Goal: Contribute content

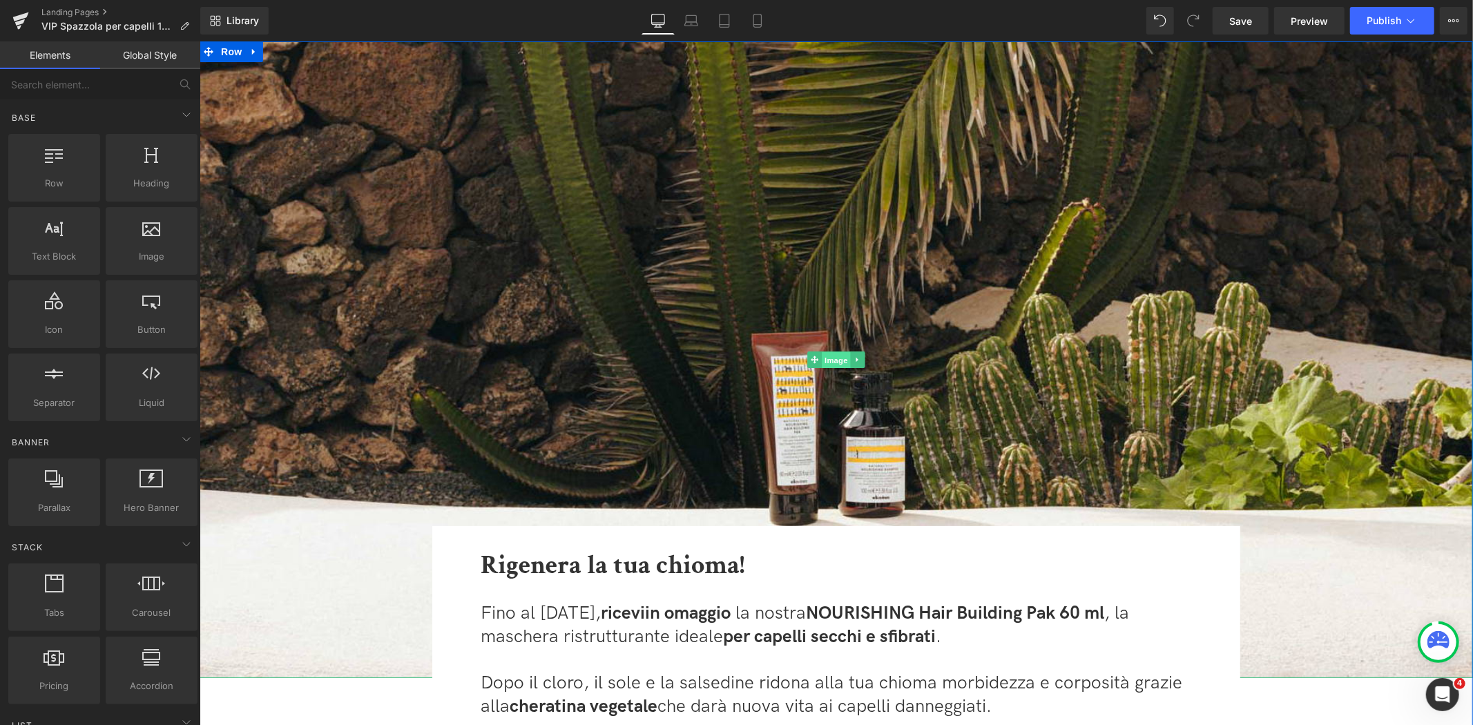
click at [835, 359] on span "Image" at bounding box center [835, 359] width 29 height 17
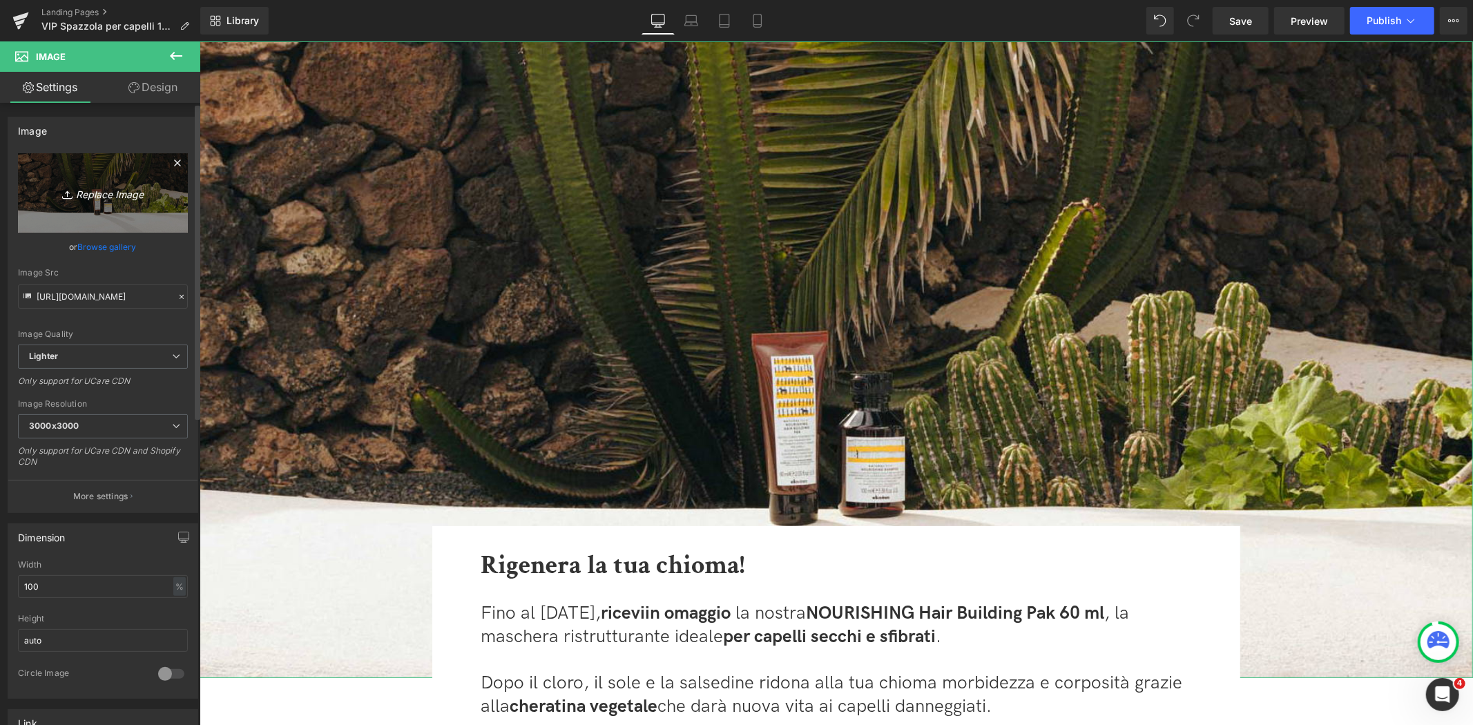
click at [110, 200] on icon "Replace Image" at bounding box center [103, 192] width 110 height 17
type input "C:\fakepath\banner_spazzola.jpg"
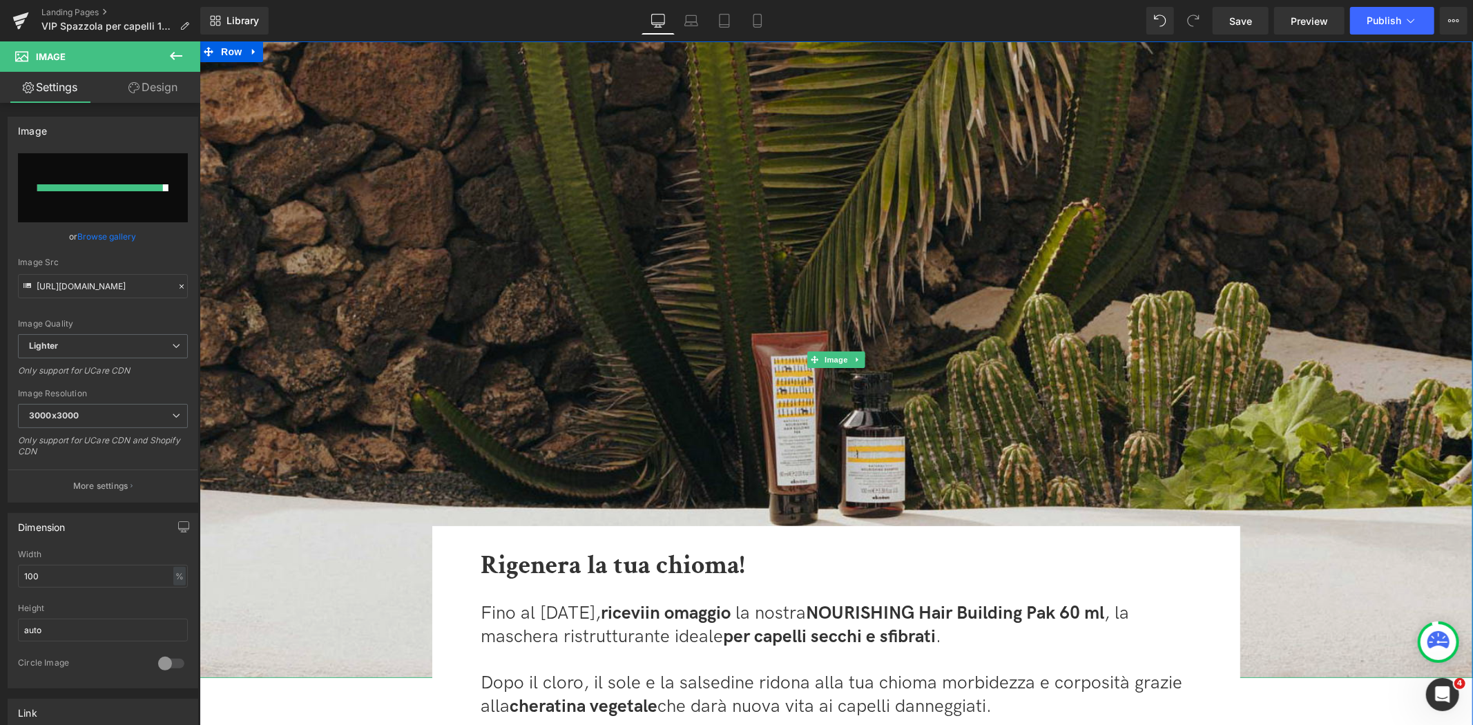
type input "[URL][DOMAIN_NAME]"
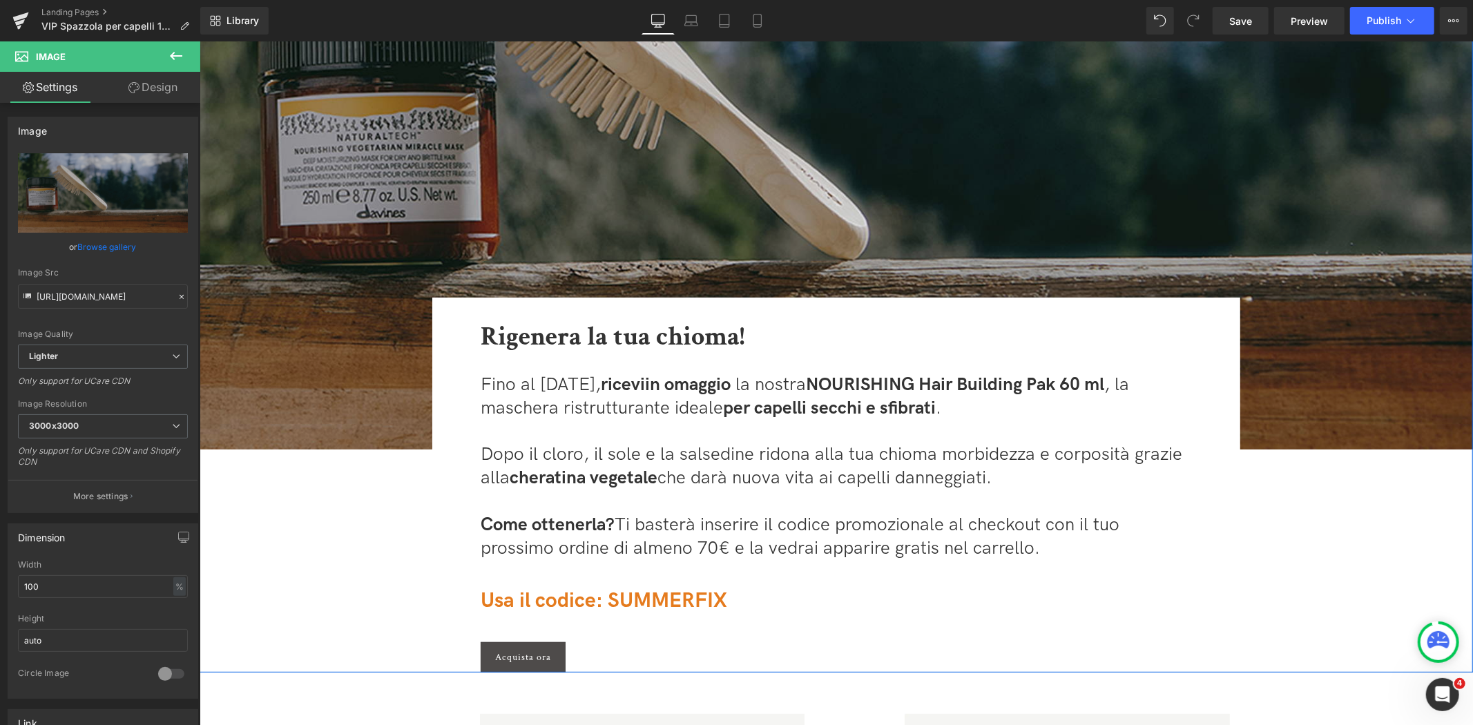
scroll to position [230, 0]
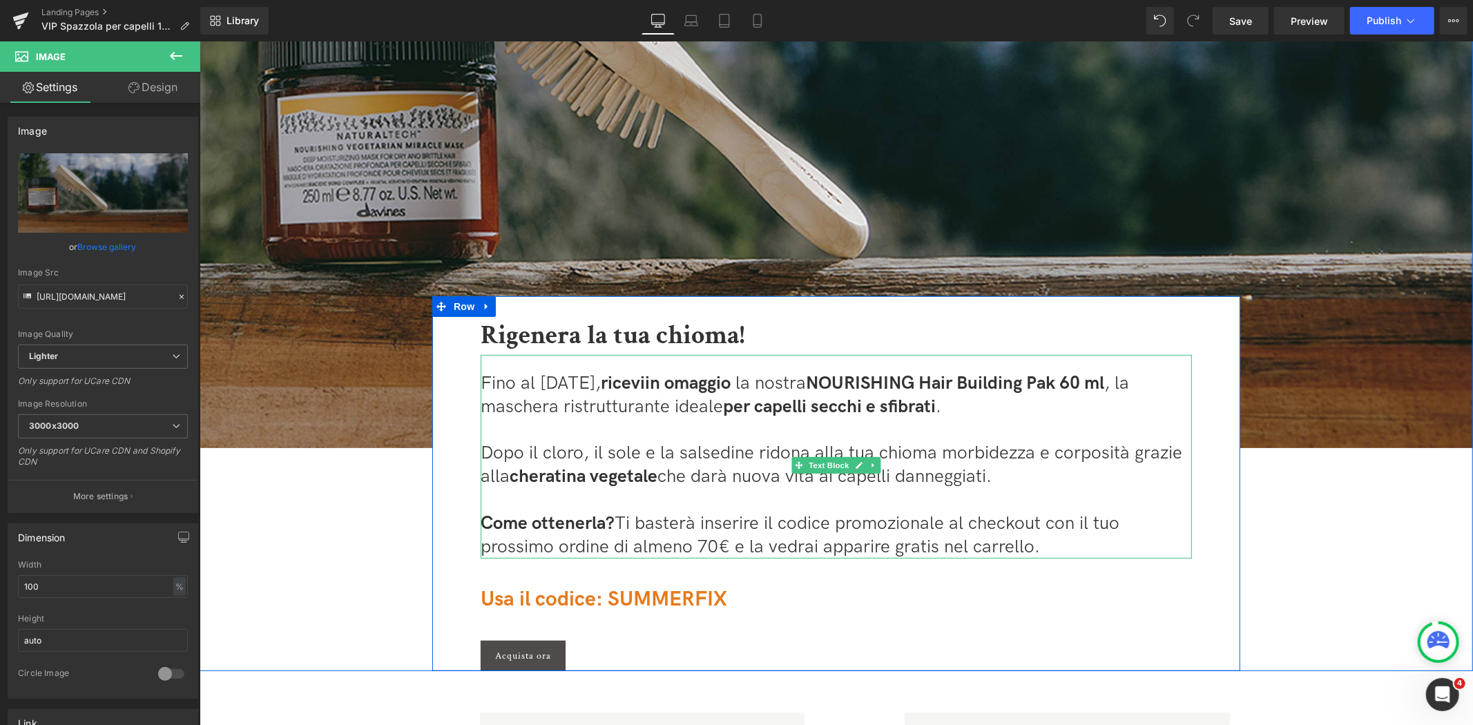
click at [568, 381] on span "Fino al [DATE], ricevi" at bounding box center [562, 382] width 164 height 21
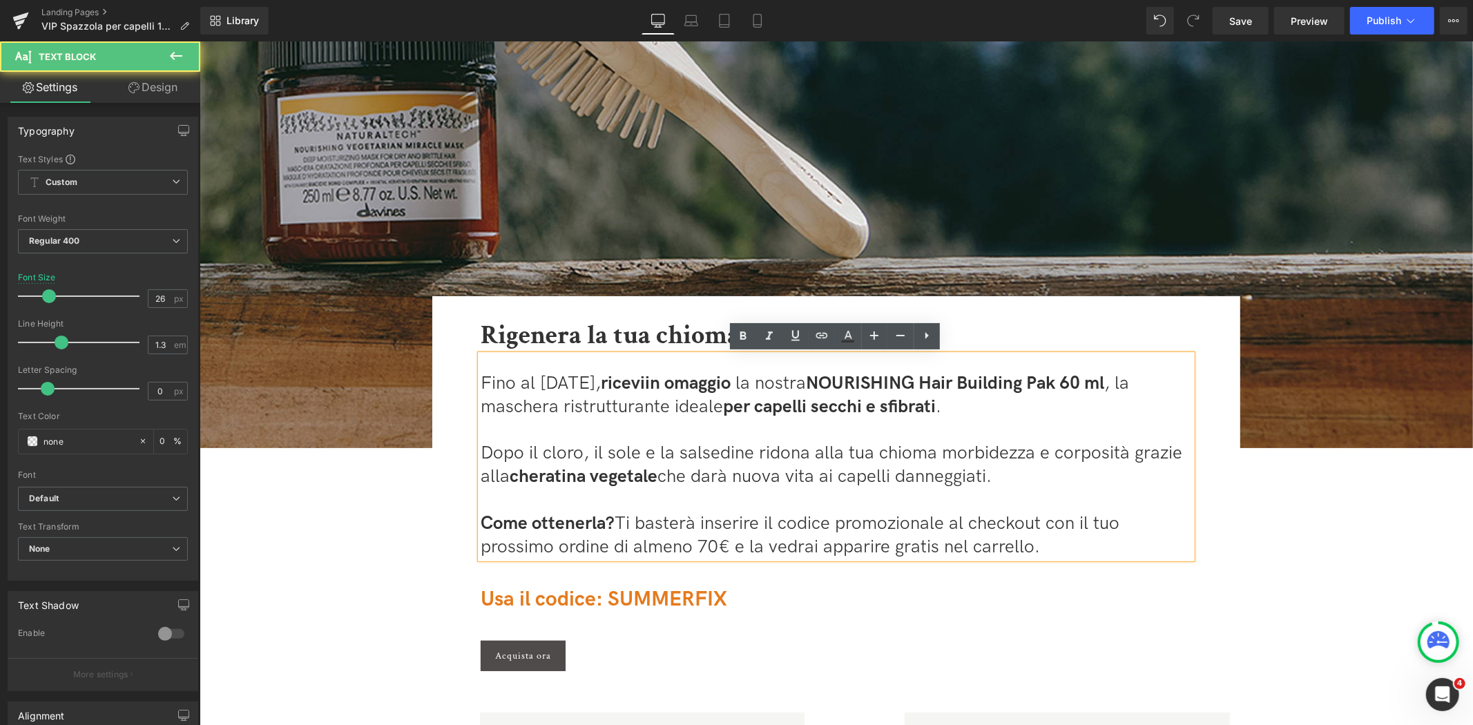
drag, startPoint x: 642, startPoint y: 380, endPoint x: 552, endPoint y: 383, distance: 89.1
click at [552, 383] on span "Fino al [DATE], ricevi" at bounding box center [562, 382] width 164 height 21
drag, startPoint x: 552, startPoint y: 383, endPoint x: 541, endPoint y: 384, distance: 11.1
click at [541, 384] on span "Fino al [DATE], ricevi" at bounding box center [562, 382] width 164 height 21
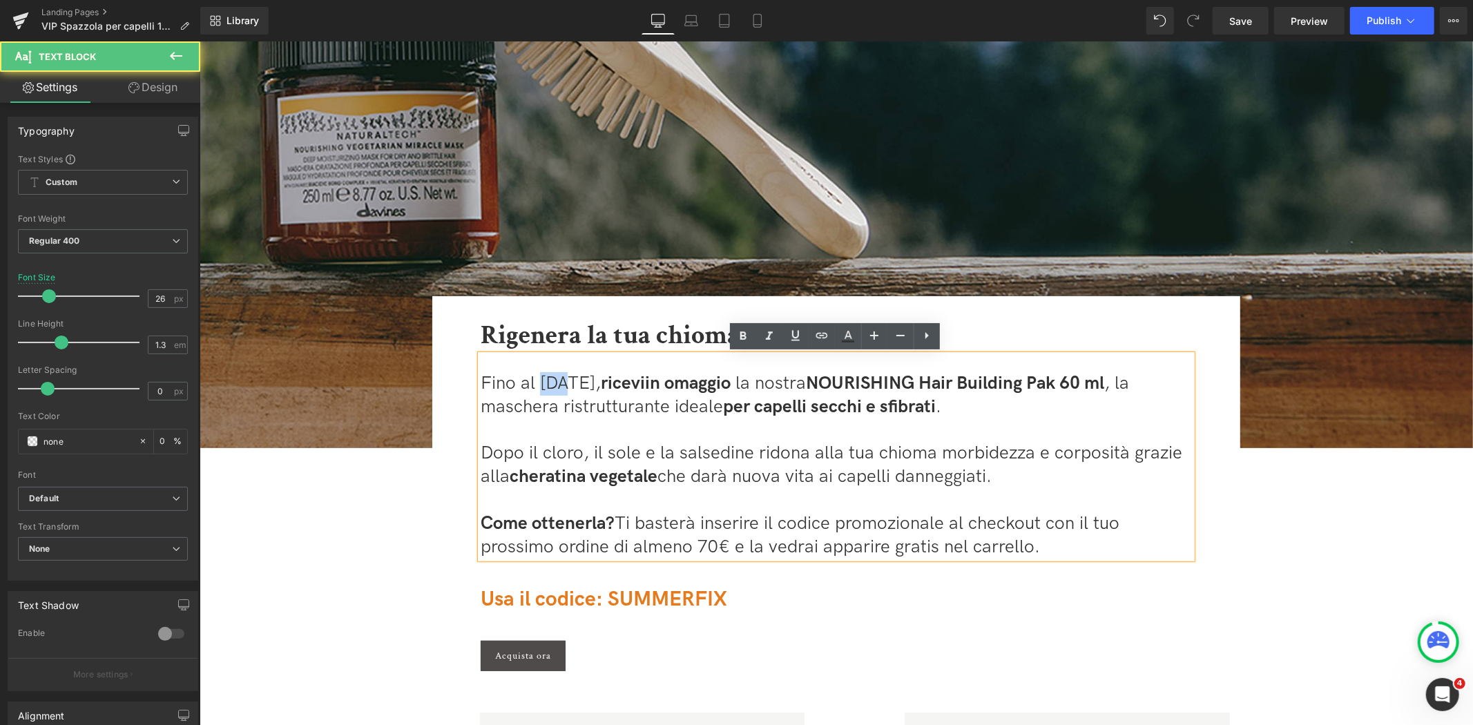
click at [541, 384] on span "Fino al [DATE], ricevi" at bounding box center [562, 382] width 164 height 21
drag, startPoint x: 555, startPoint y: 379, endPoint x: 538, endPoint y: 381, distance: 17.4
click at [538, 381] on span "Fino al [DATE], ricevi" at bounding box center [562, 382] width 164 height 21
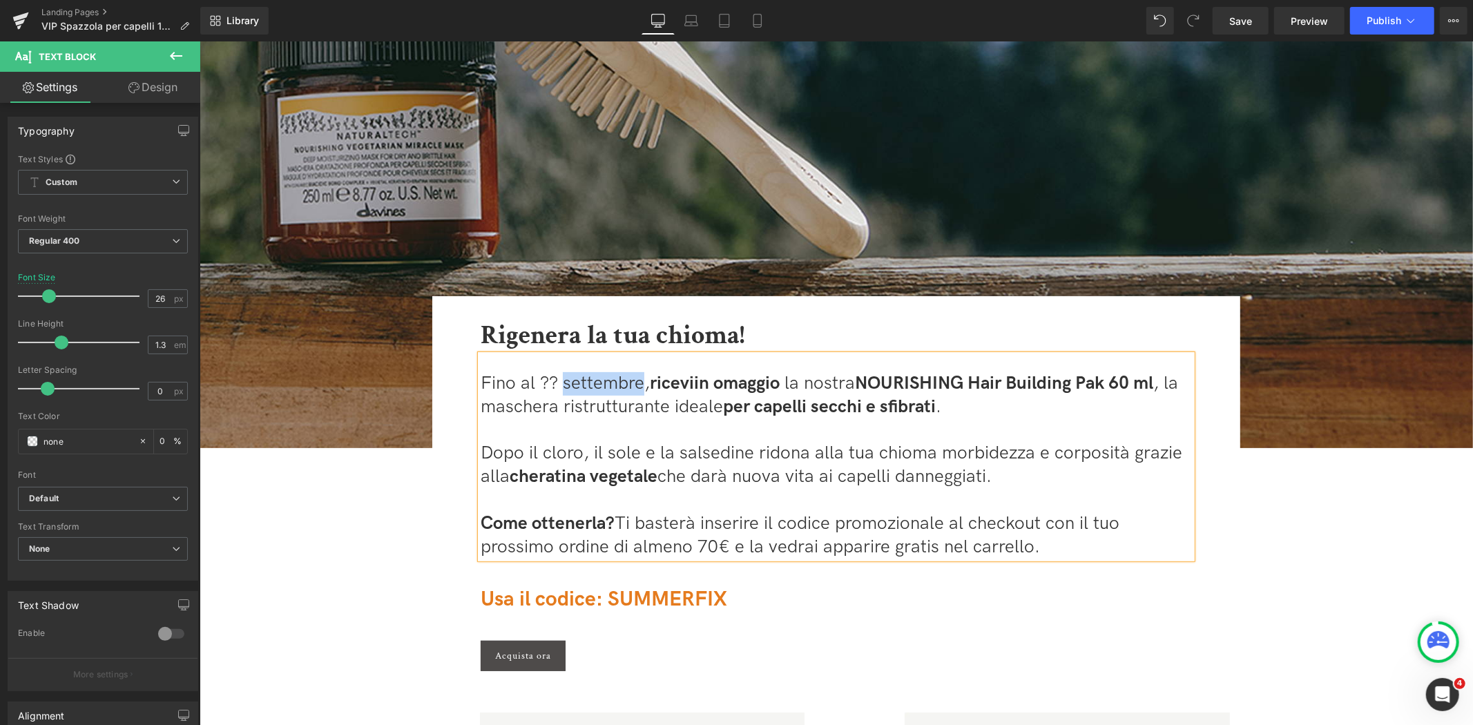
drag, startPoint x: 640, startPoint y: 384, endPoint x: 559, endPoint y: 380, distance: 80.9
click at [559, 380] on span "Fino al ?? settembre, [GEOGRAPHIC_DATA]" at bounding box center [586, 382] width 213 height 21
drag, startPoint x: 845, startPoint y: 382, endPoint x: 1145, endPoint y: 383, distance: 299.7
click at [1130, 383] on span "la nostra NOURISHING Hair Building Pak 60 ml" at bounding box center [946, 382] width 369 height 21
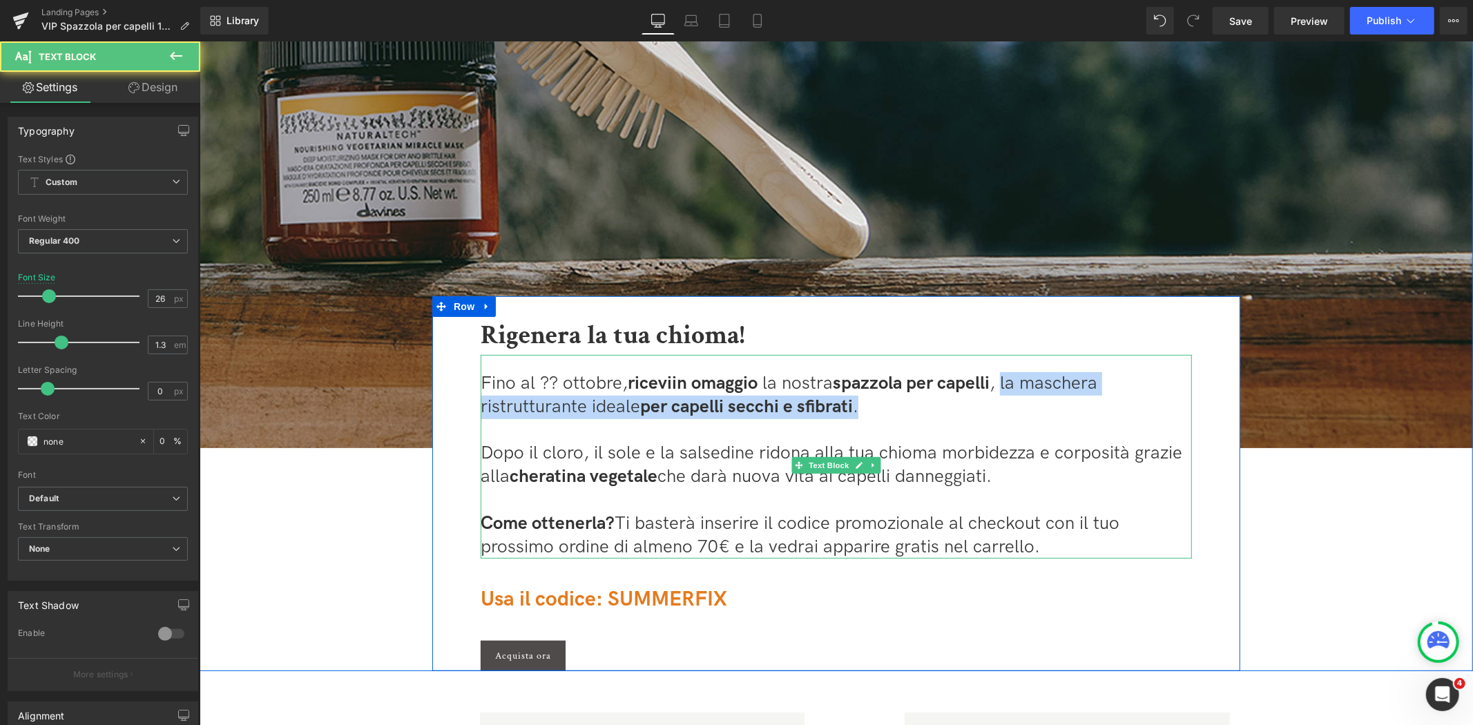
drag, startPoint x: 1014, startPoint y: 379, endPoint x: 1032, endPoint y: 398, distance: 26.4
click at [1032, 398] on p "Fino al ?? ottobre, ricevi in omaggio la nostra spazzola per capelli , la masch…" at bounding box center [835, 395] width 711 height 47
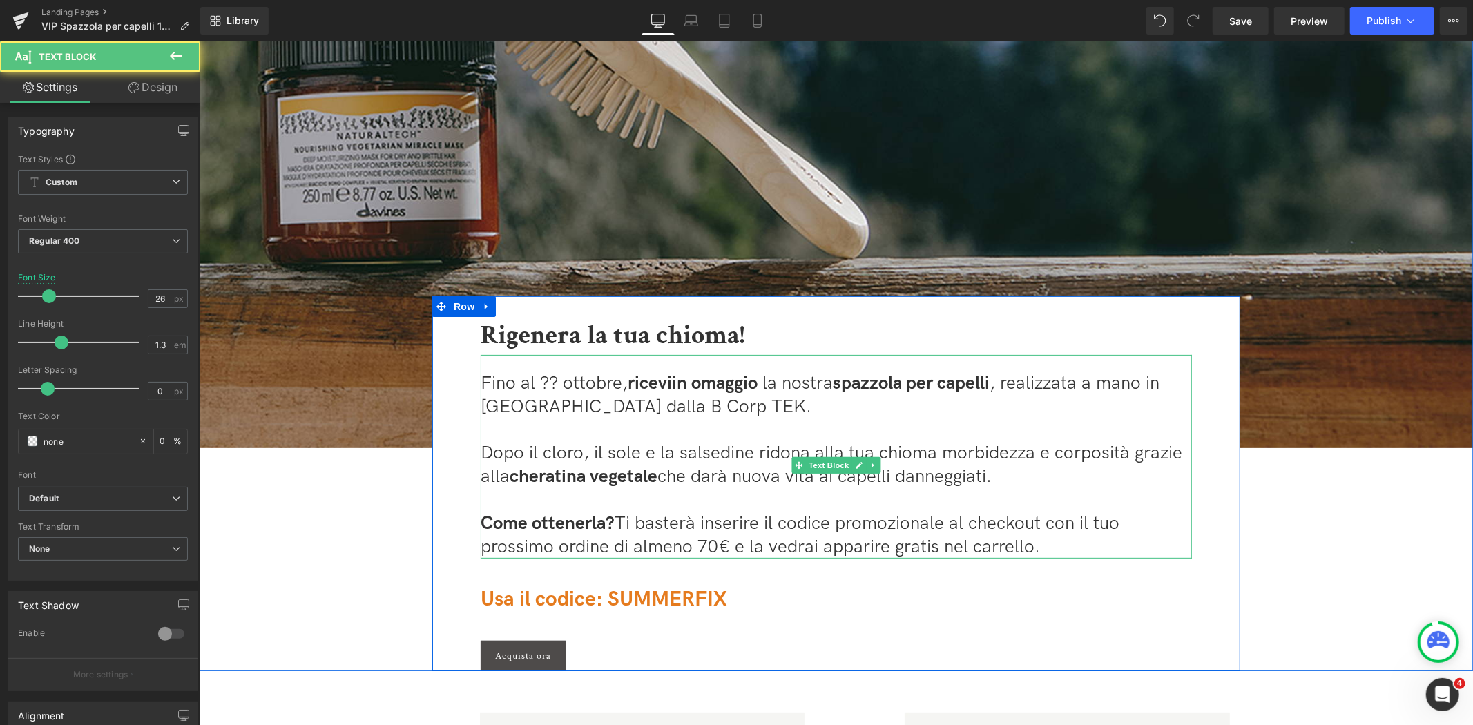
click at [688, 461] on span "Dopo il cloro, il sole e la salsedine ridona alla tua chioma morbidezza e corpo…" at bounding box center [831, 464] width 702 height 45
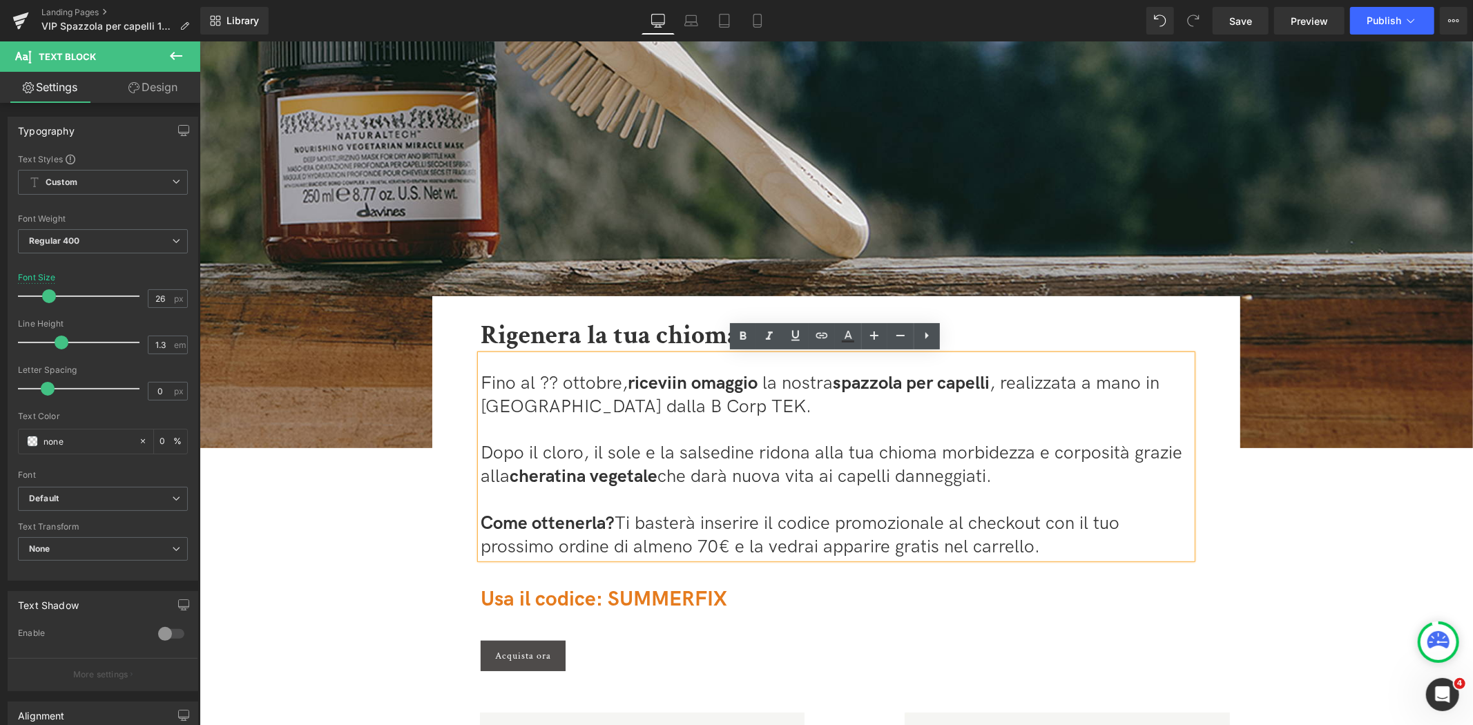
drag, startPoint x: 1027, startPoint y: 476, endPoint x: 468, endPoint y: 457, distance: 559.0
click at [468, 457] on div "Rigenera la tua chioma! Heading Fino al ?? ottobre, ricevi in omaggio la nostra…" at bounding box center [835, 493] width 739 height 356
copy span "Dopo il cloro, il sole e la salsedine ridona alla tua chioma morbidezza e corpo…"
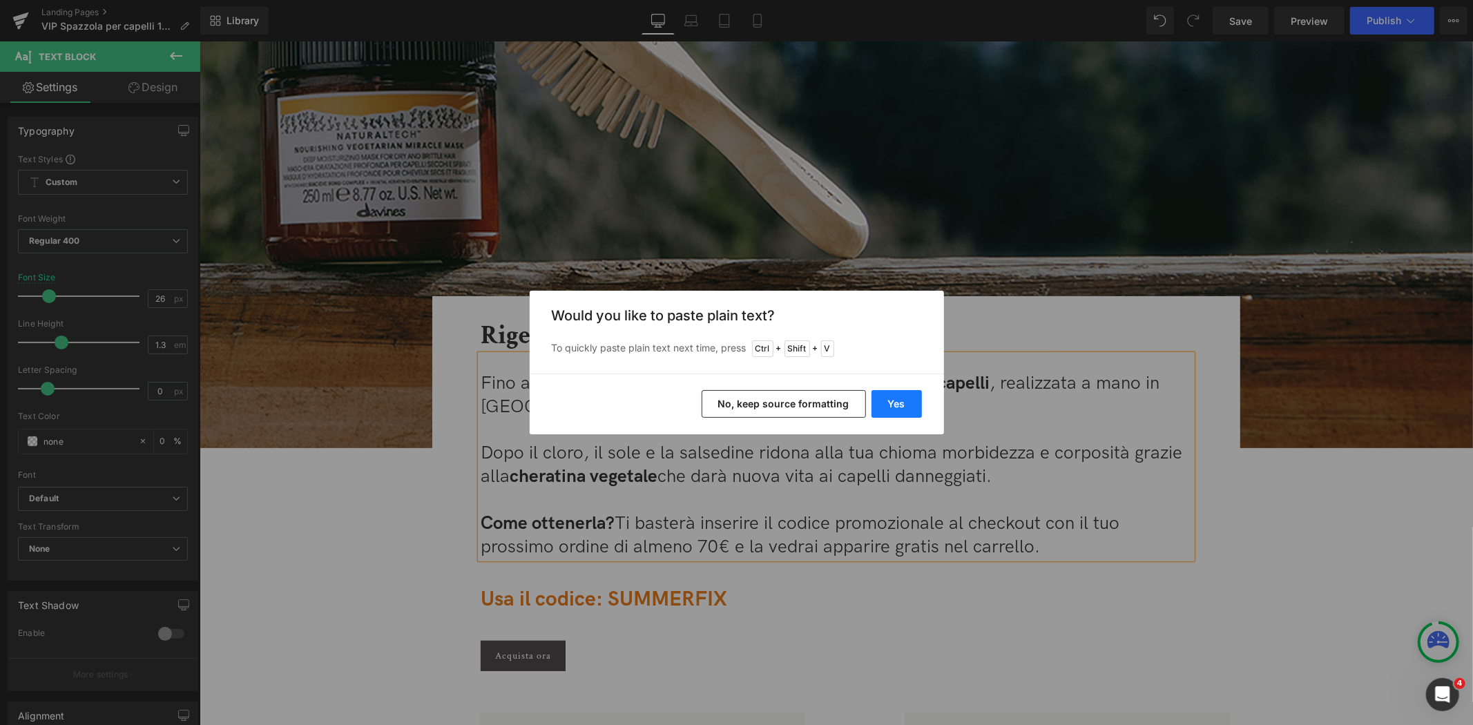
click at [909, 405] on button "Yes" at bounding box center [896, 404] width 50 height 28
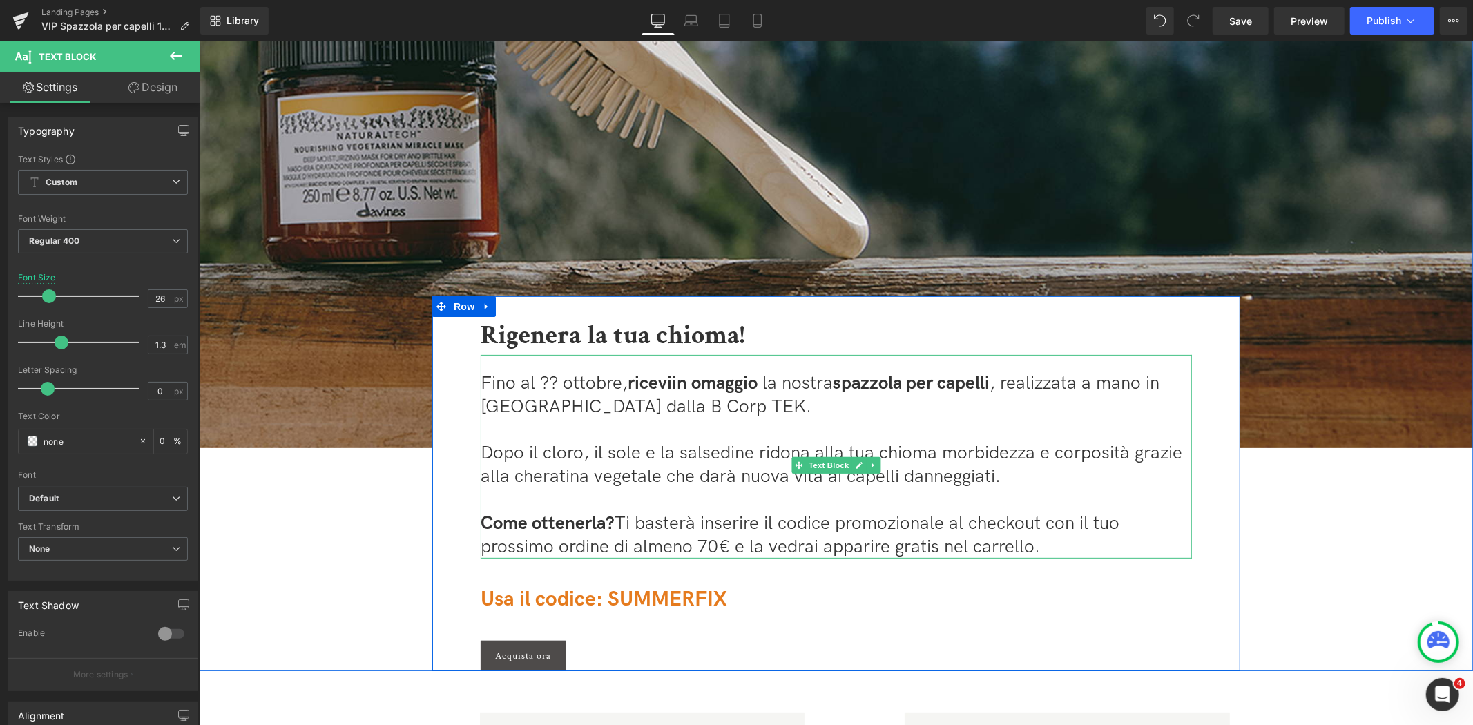
click at [964, 481] on p "Dopo il cloro, il sole e la salsedine ridona alla tua chioma morbidezza e corpo…" at bounding box center [835, 464] width 711 height 47
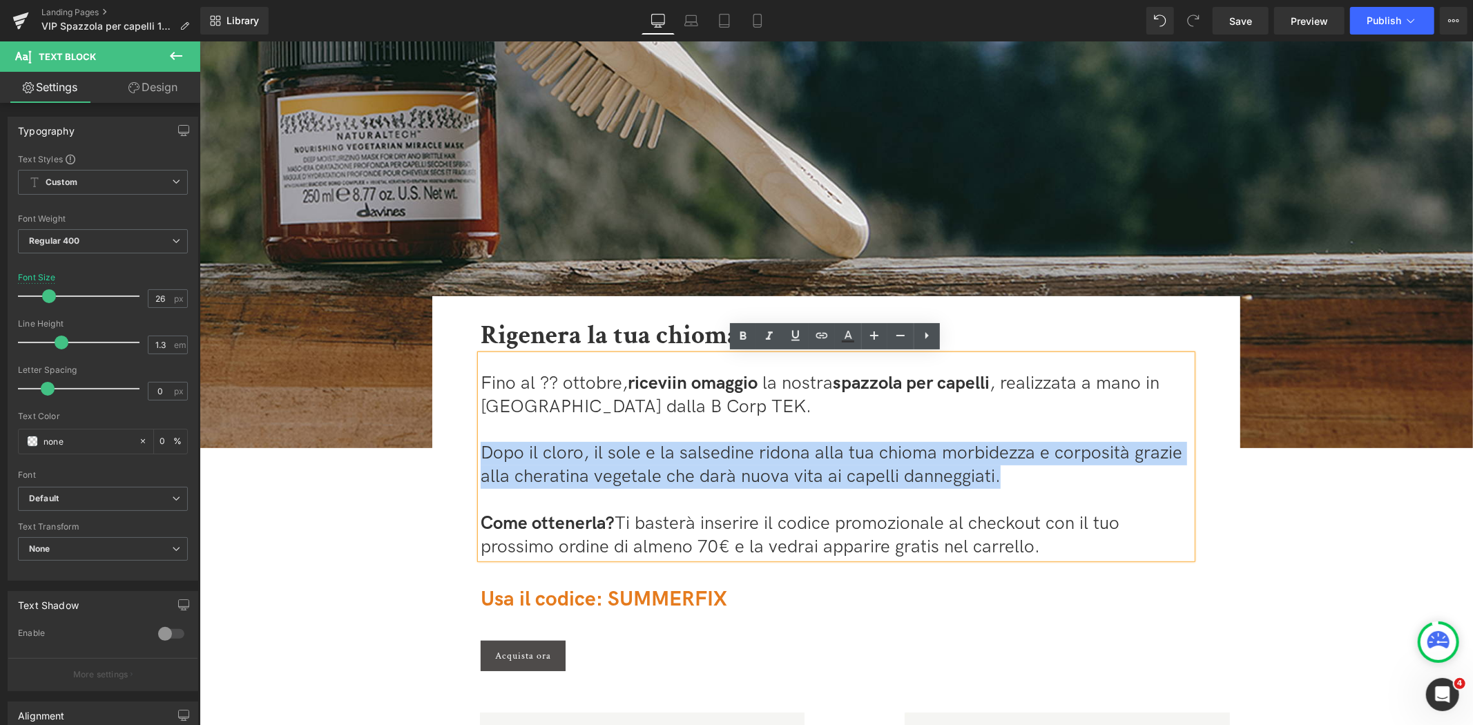
drag, startPoint x: 1014, startPoint y: 480, endPoint x: 483, endPoint y: 447, distance: 532.8
click at [483, 447] on p "Dopo il cloro, il sole e la salsedine ridona alla tua chioma morbidezza e corpo…" at bounding box center [835, 464] width 711 height 47
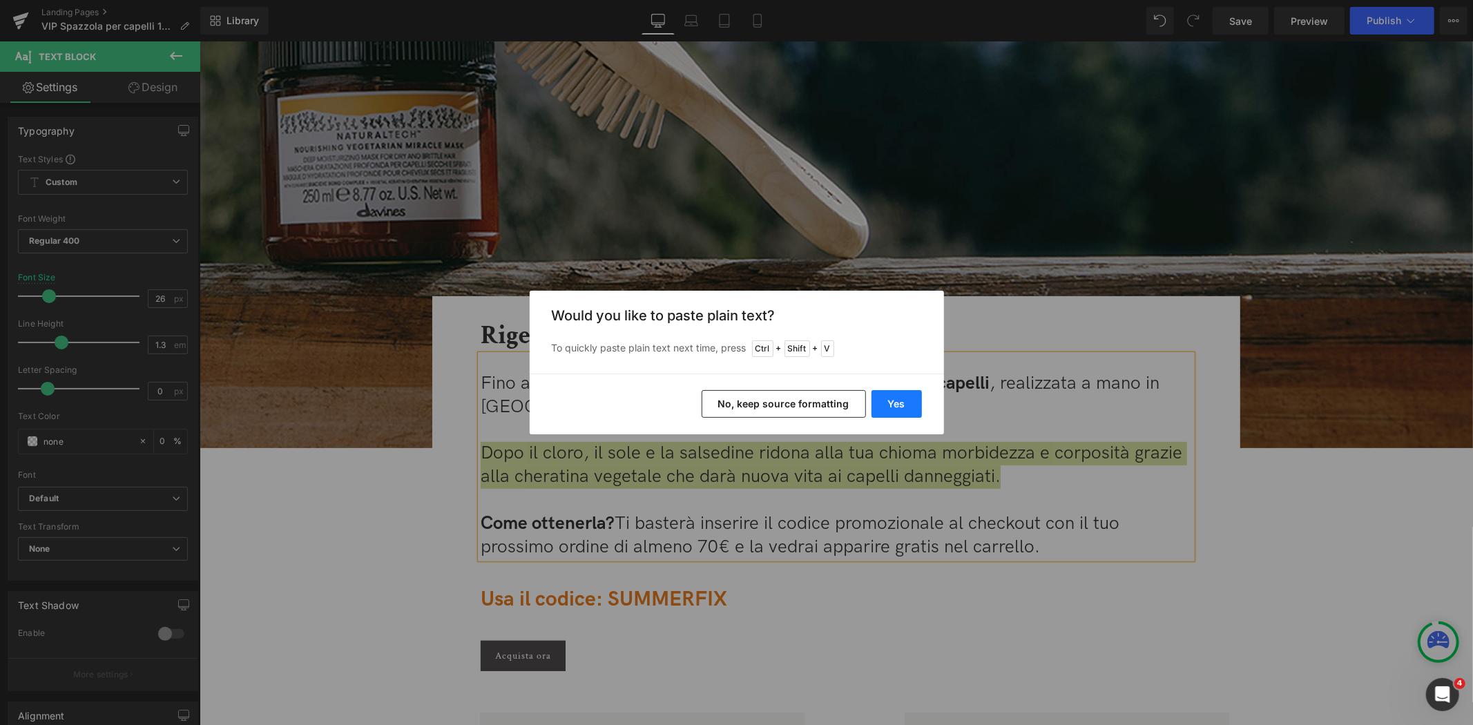
click at [901, 396] on button "Yes" at bounding box center [896, 404] width 50 height 28
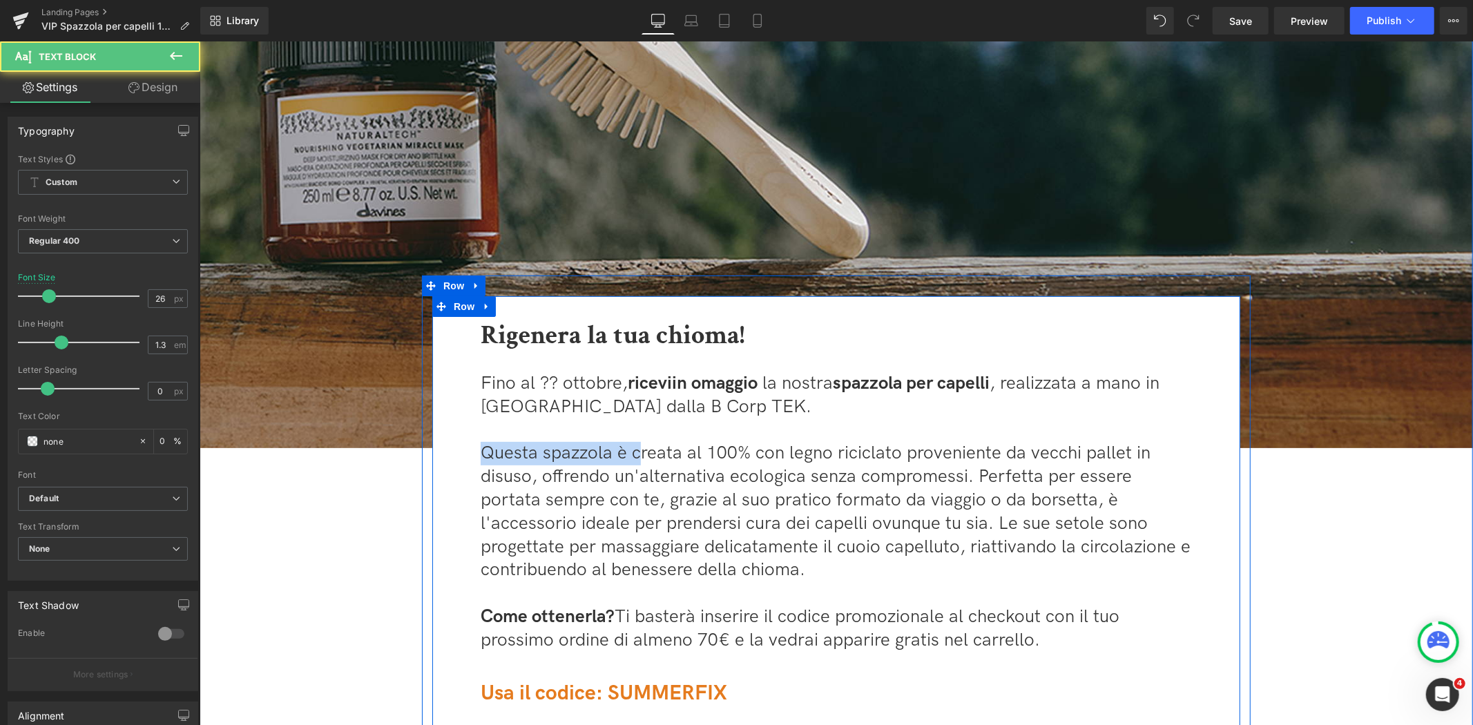
drag, startPoint x: 635, startPoint y: 452, endPoint x: 469, endPoint y: 447, distance: 166.5
click at [469, 447] on div "Rigenera la tua chioma! Heading Fino al ?? ottobre, ricevi in omaggio la nostra…" at bounding box center [835, 540] width 739 height 450
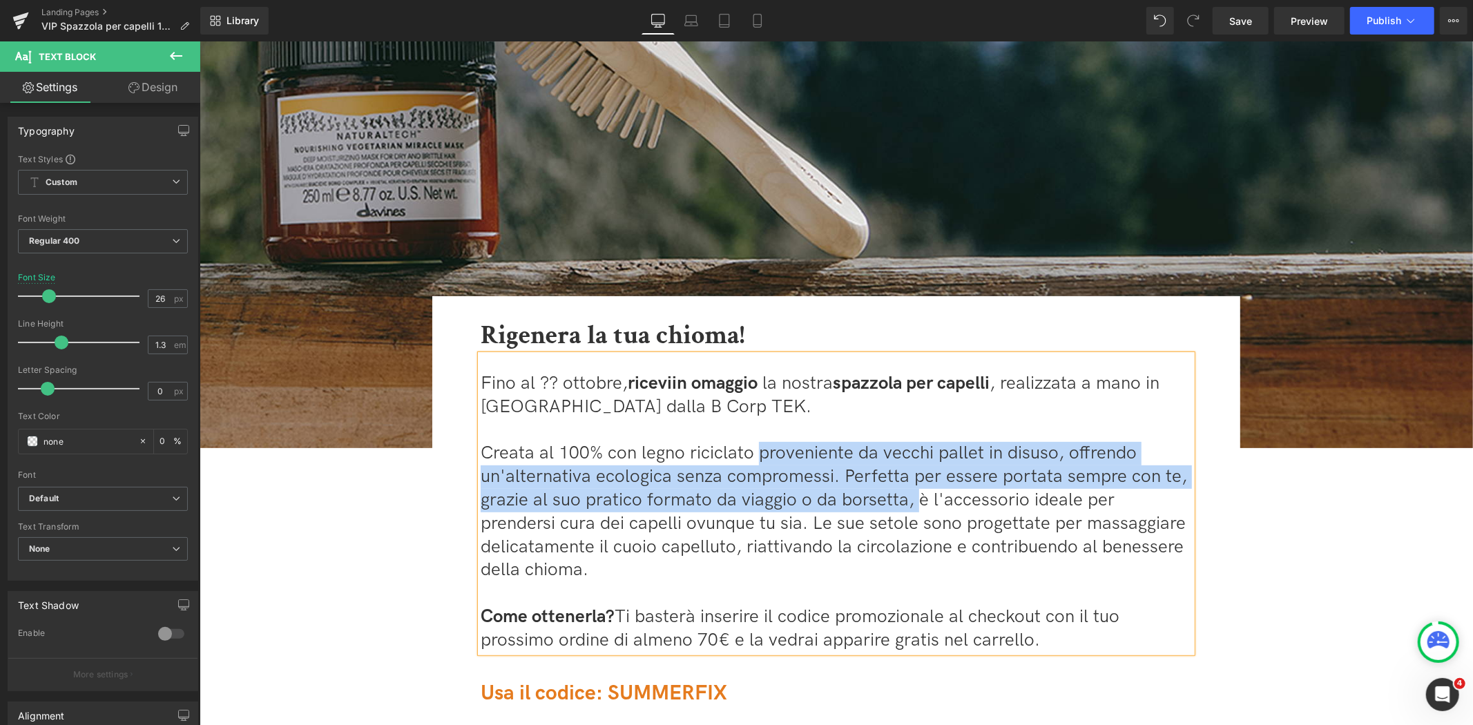
drag, startPoint x: 910, startPoint y: 500, endPoint x: 751, endPoint y: 456, distance: 164.9
click at [751, 456] on p "Creata al 100% con legno riciclato proveniente da vecchi pallet in disuso, offr…" at bounding box center [835, 511] width 711 height 140
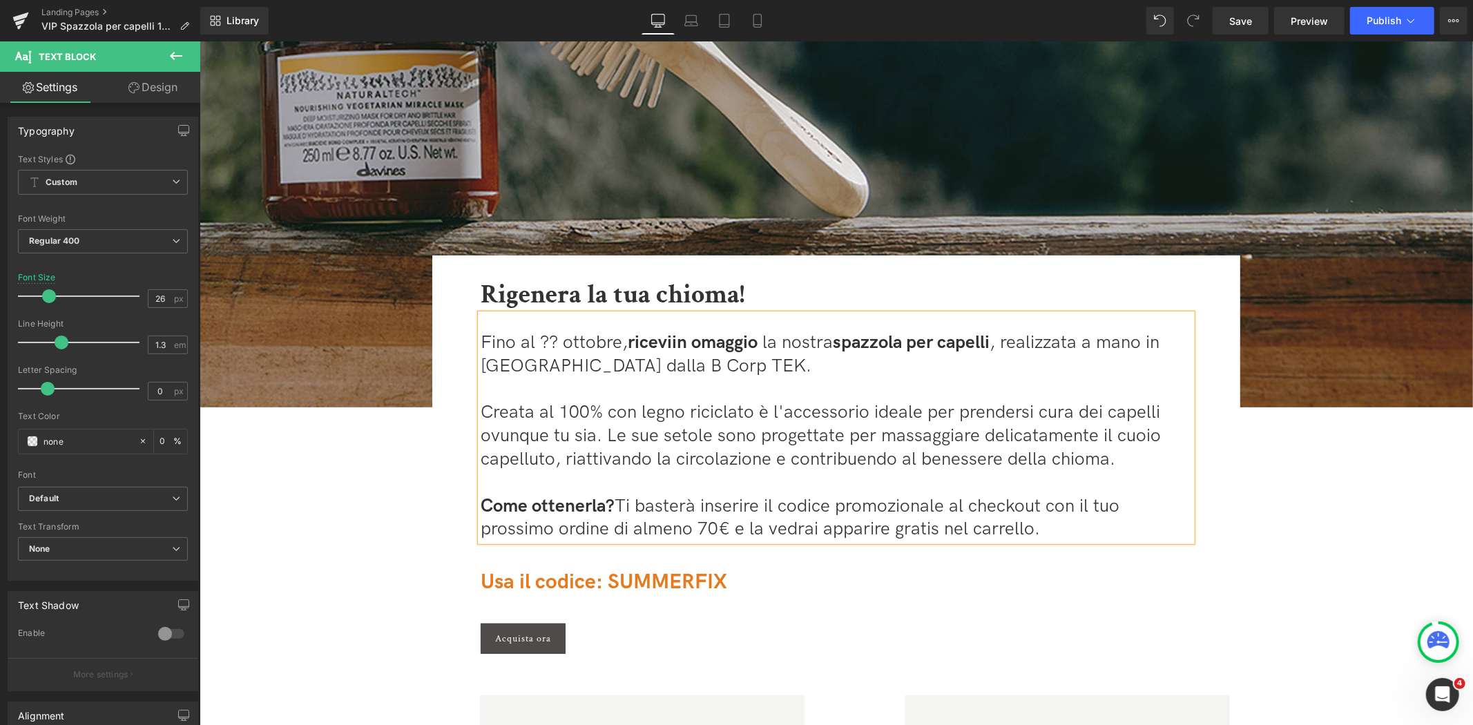
scroll to position [307, 0]
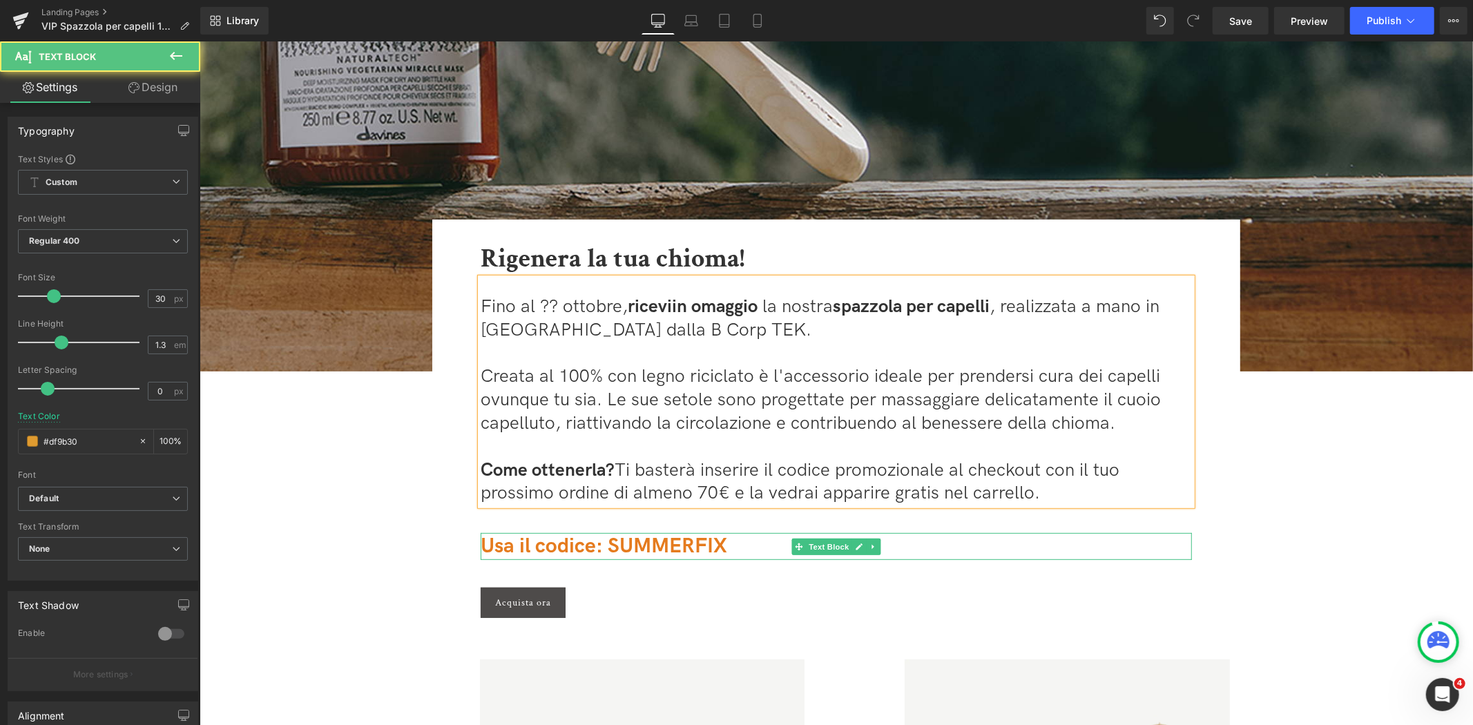
click at [652, 546] on span "Usa il codice: SUMMERFIX" at bounding box center [603, 545] width 247 height 25
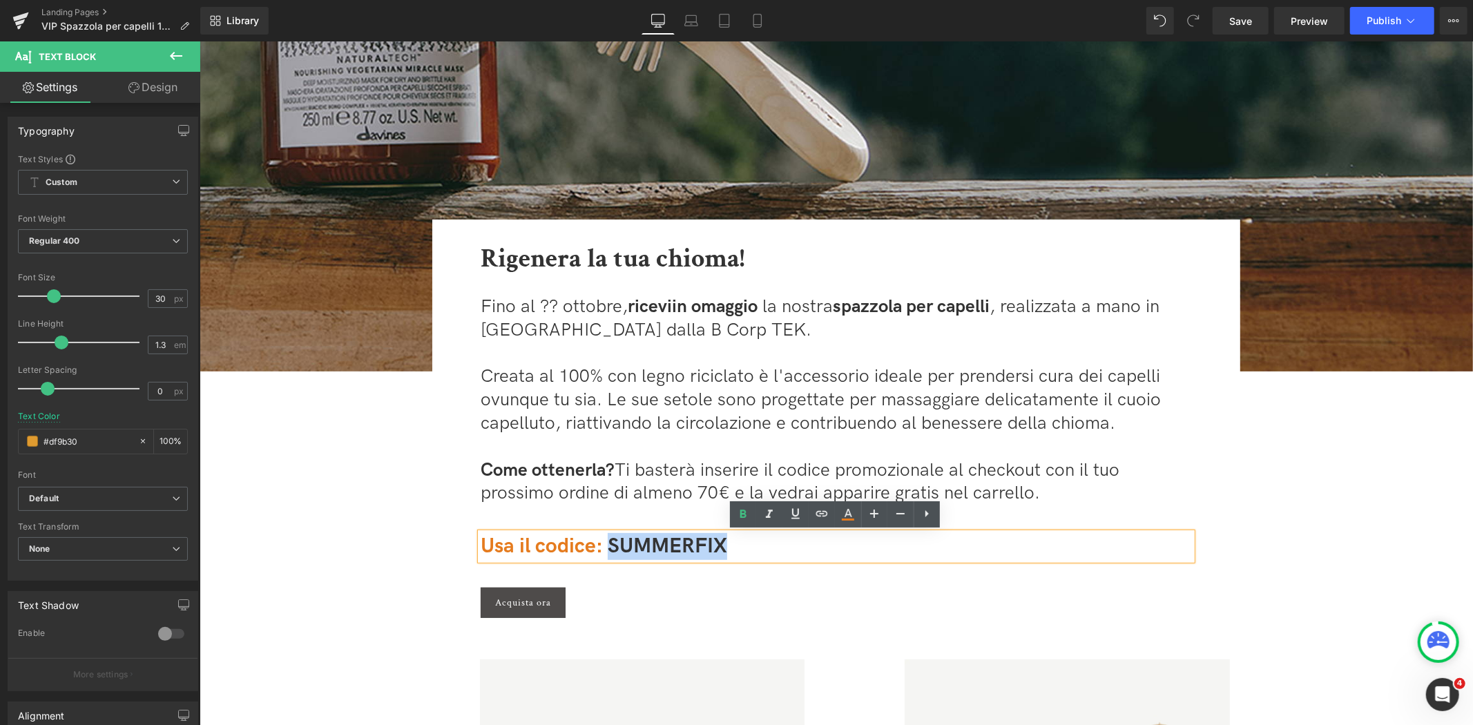
drag, startPoint x: 802, startPoint y: 545, endPoint x: 605, endPoint y: 548, distance: 196.8
click at [605, 548] on div "Usa il codice: SUMMERFIX" at bounding box center [835, 545] width 711 height 27
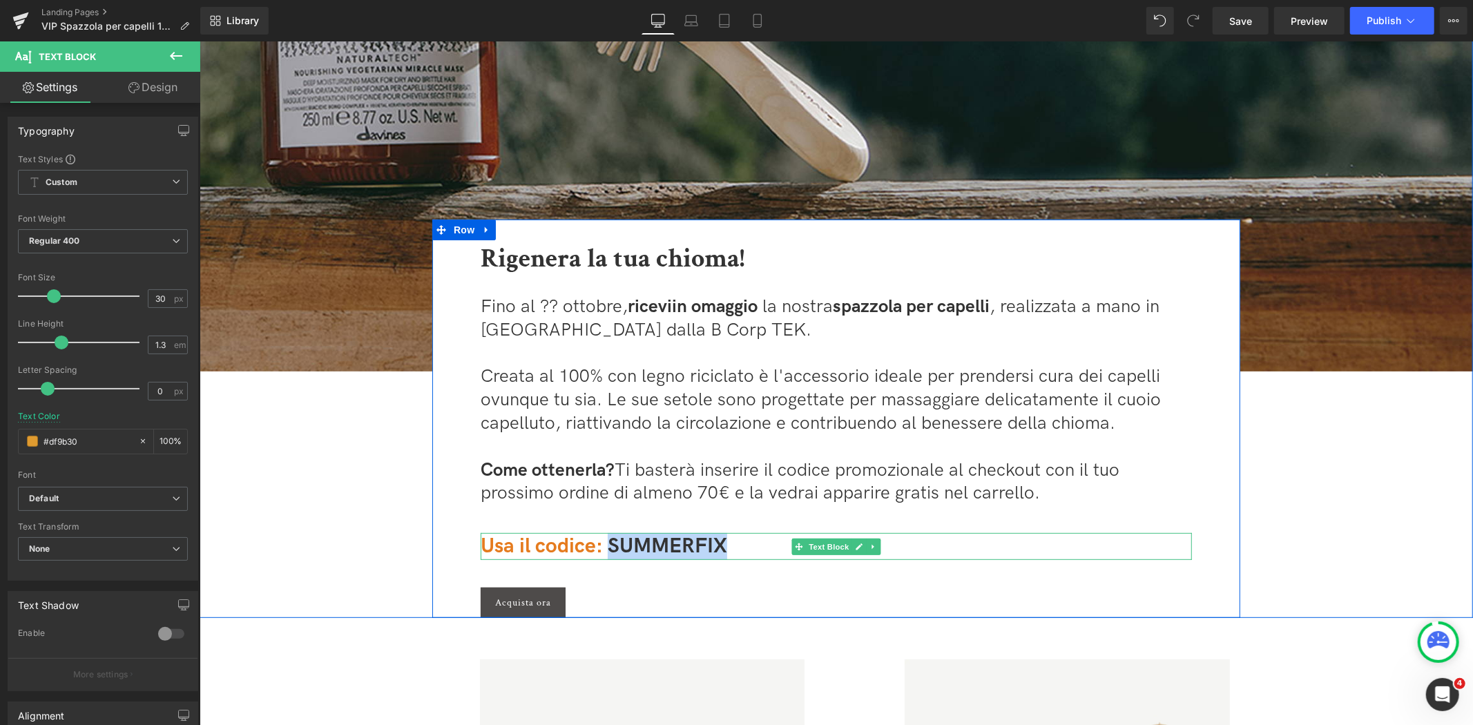
click at [675, 542] on span "Usa il codice: SUMMERFIX" at bounding box center [603, 545] width 247 height 25
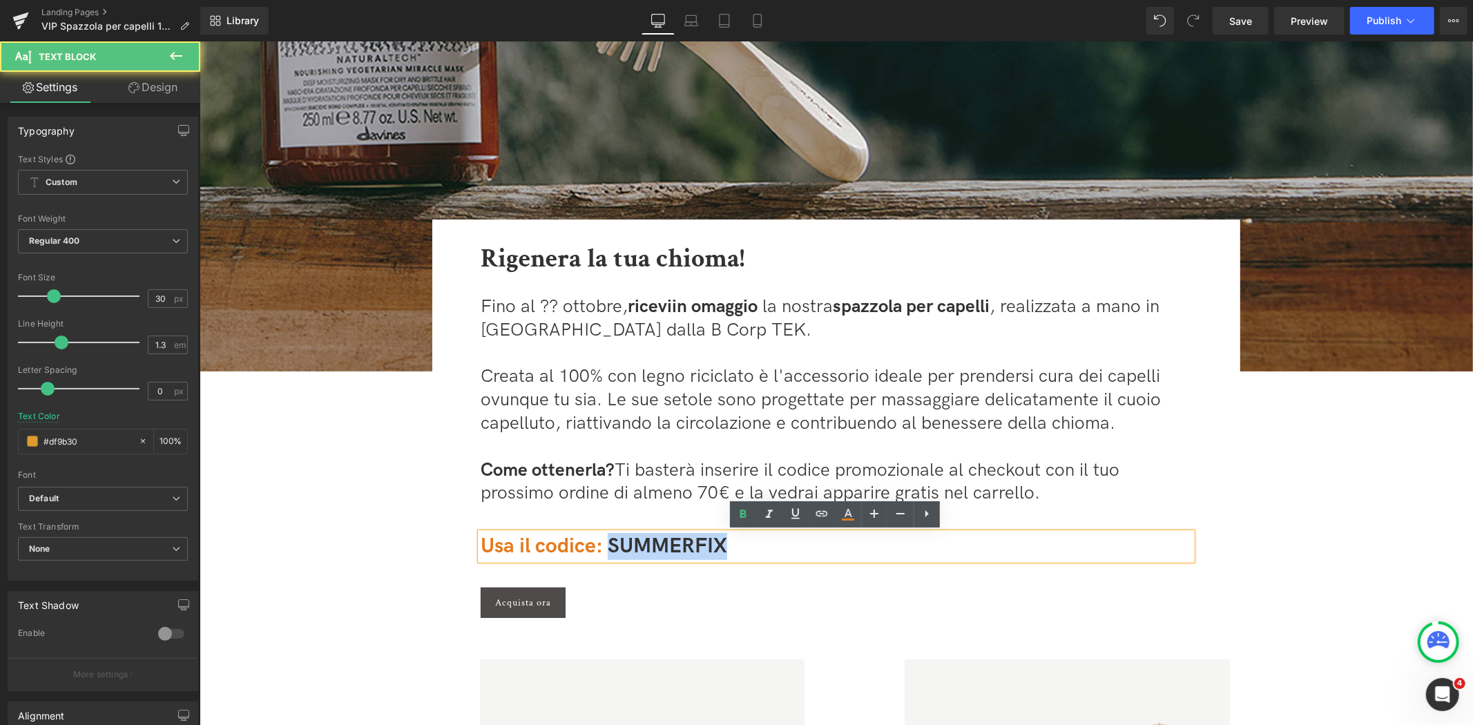
click at [675, 542] on span "Usa il codice: SUMMERFIX" at bounding box center [603, 545] width 247 height 25
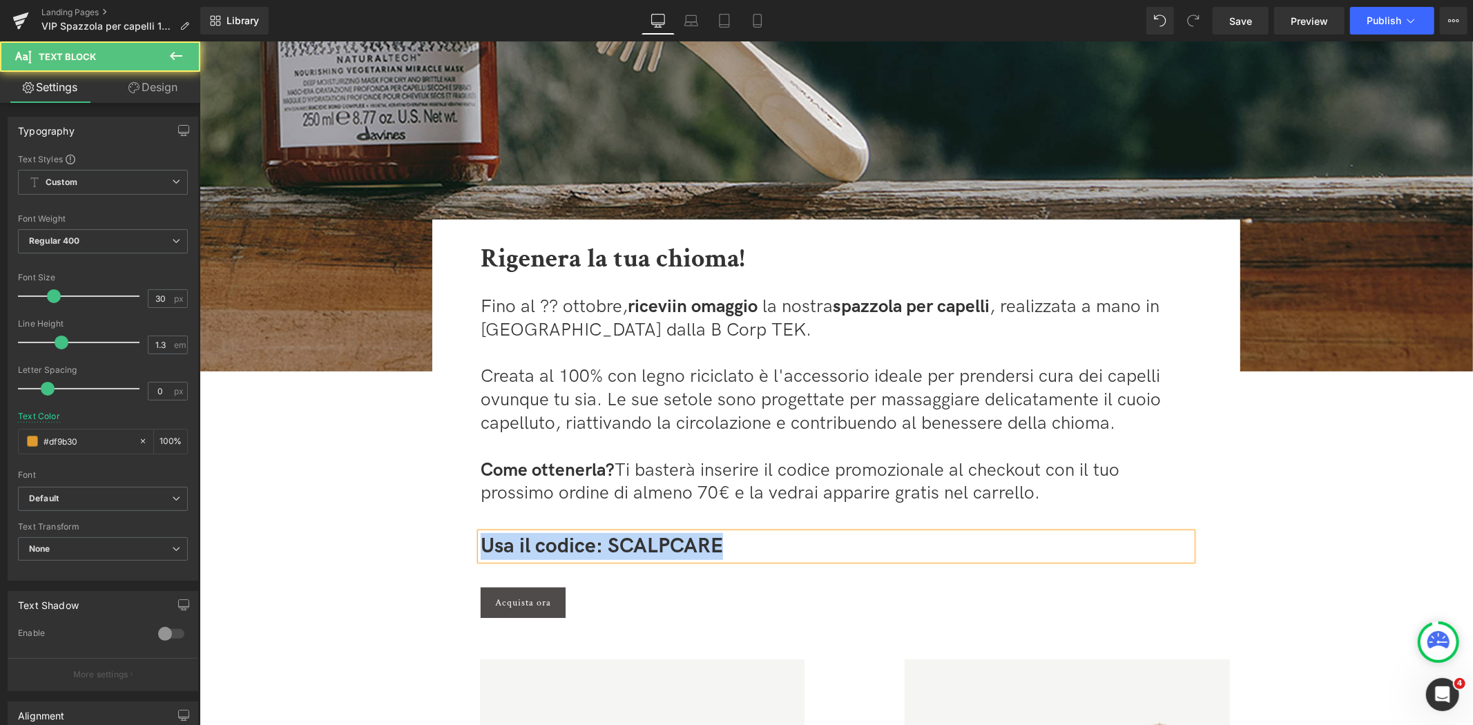
drag, startPoint x: 742, startPoint y: 549, endPoint x: 384, endPoint y: 543, distance: 358.4
click at [384, 543] on div "Image Rigenera la tua chioma! Heading Fino al ?? ottobre, ricevi in omaggio la …" at bounding box center [835, 175] width 1273 height 883
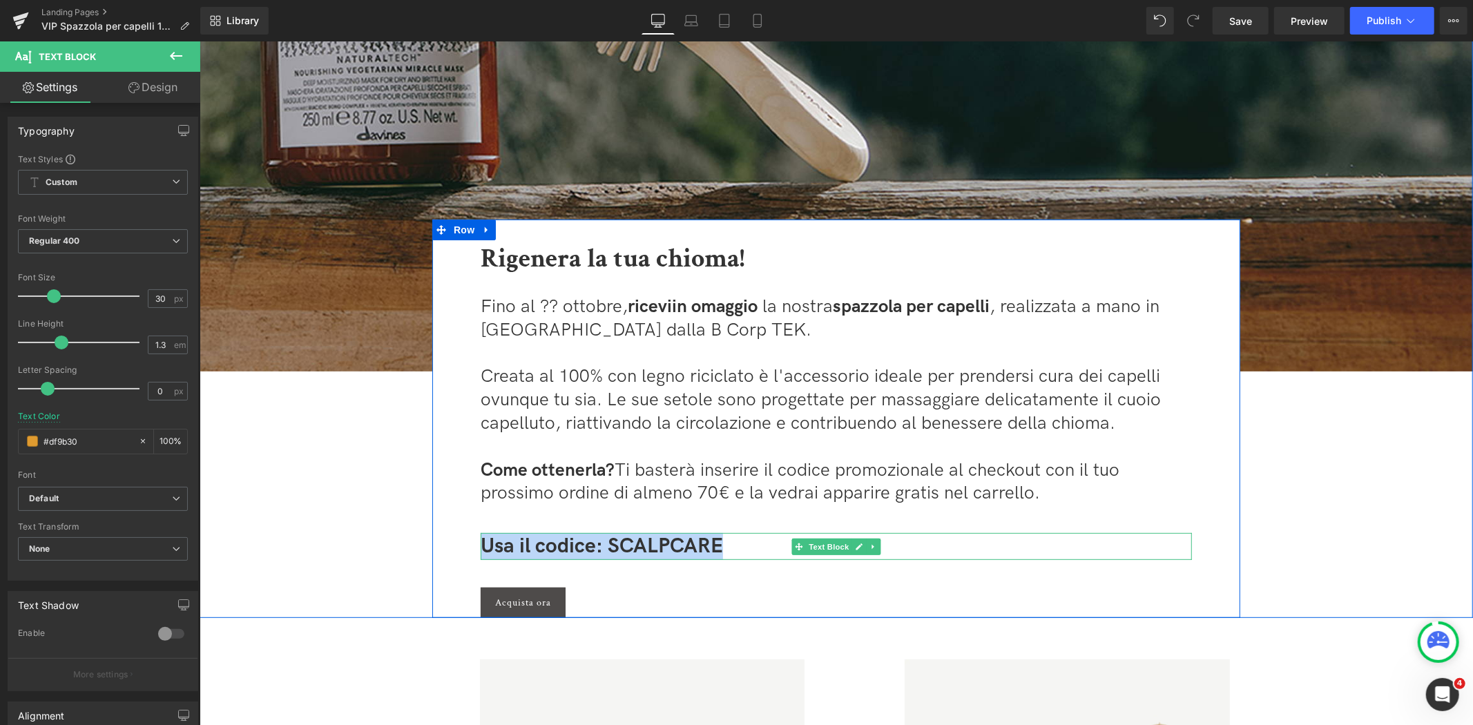
click at [606, 546] on span "Usa il codice: SCALPCARE" at bounding box center [601, 545] width 242 height 25
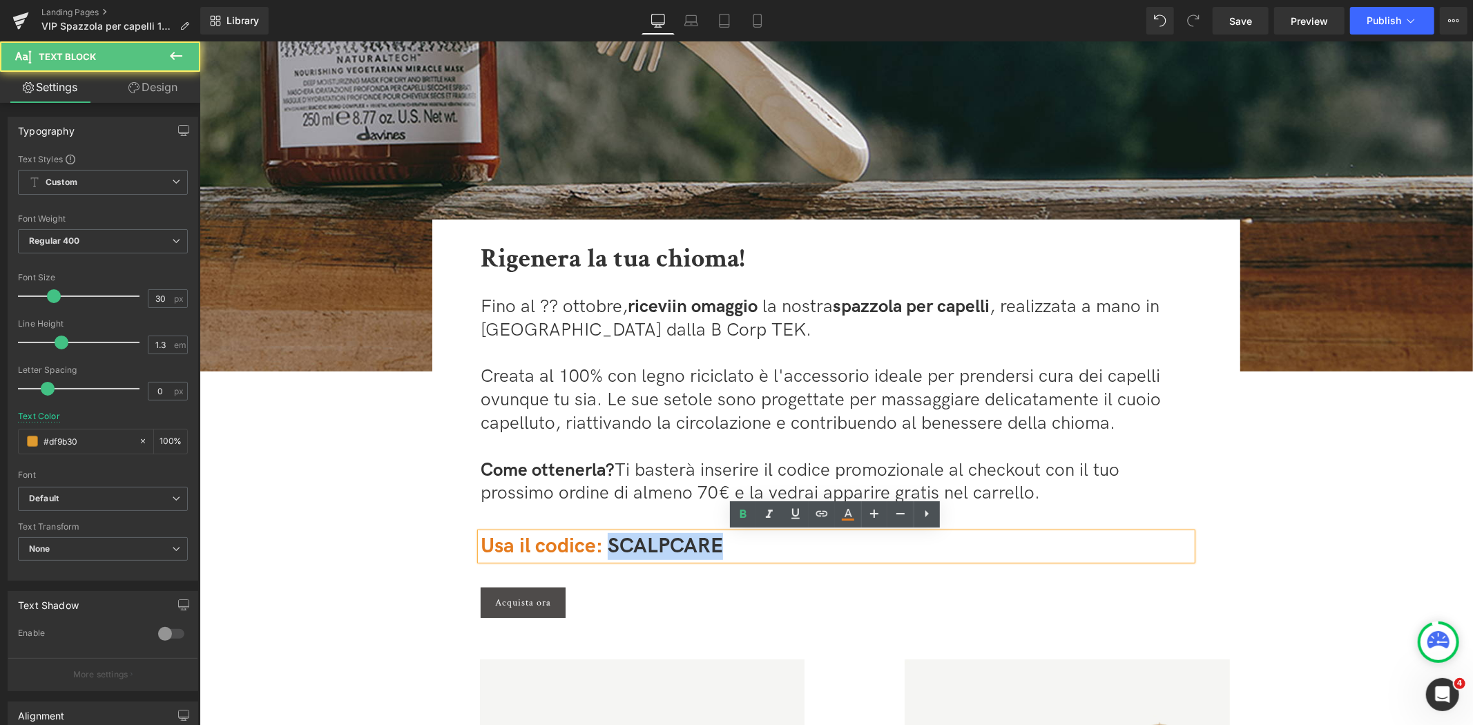
click at [606, 546] on span "Usa il codice: SCALPCARE" at bounding box center [601, 545] width 242 height 25
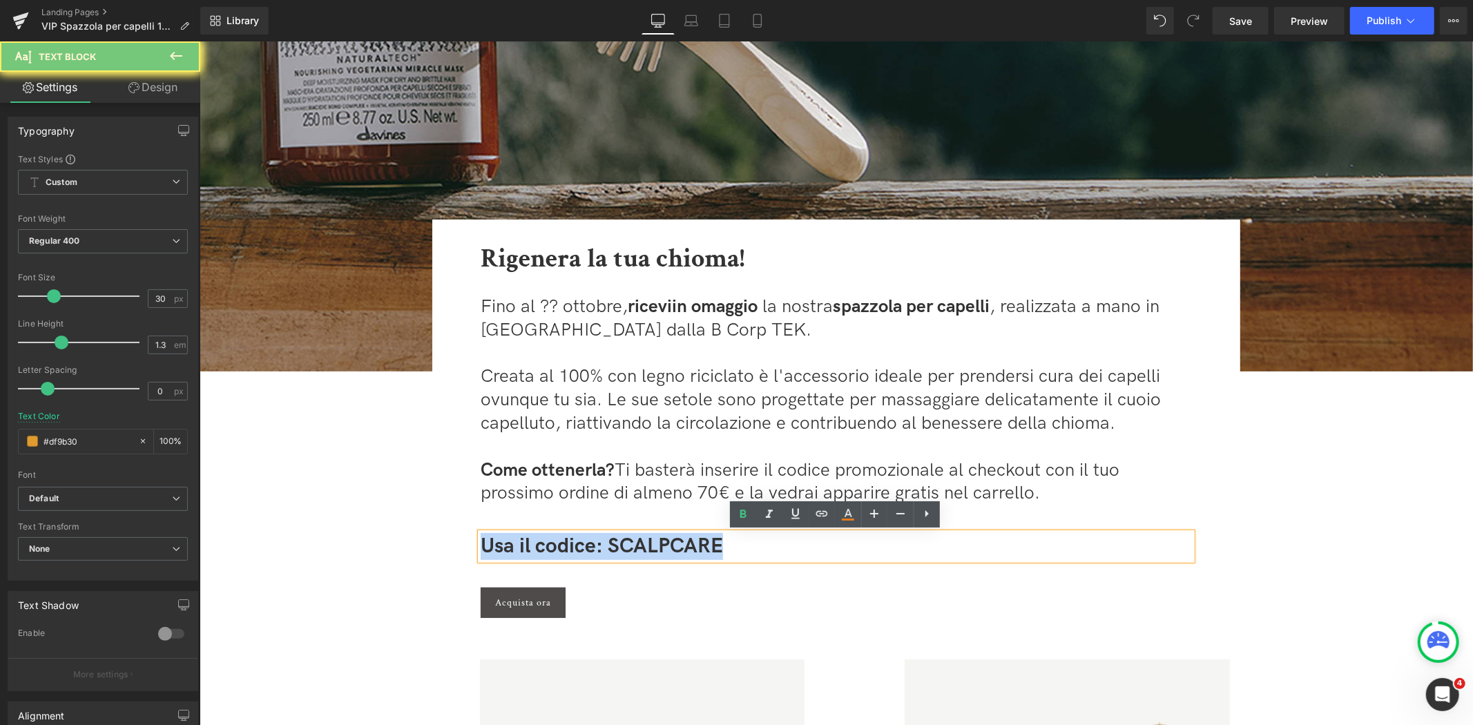
click at [606, 546] on span "Usa il codice: SCALPCARE" at bounding box center [601, 545] width 242 height 25
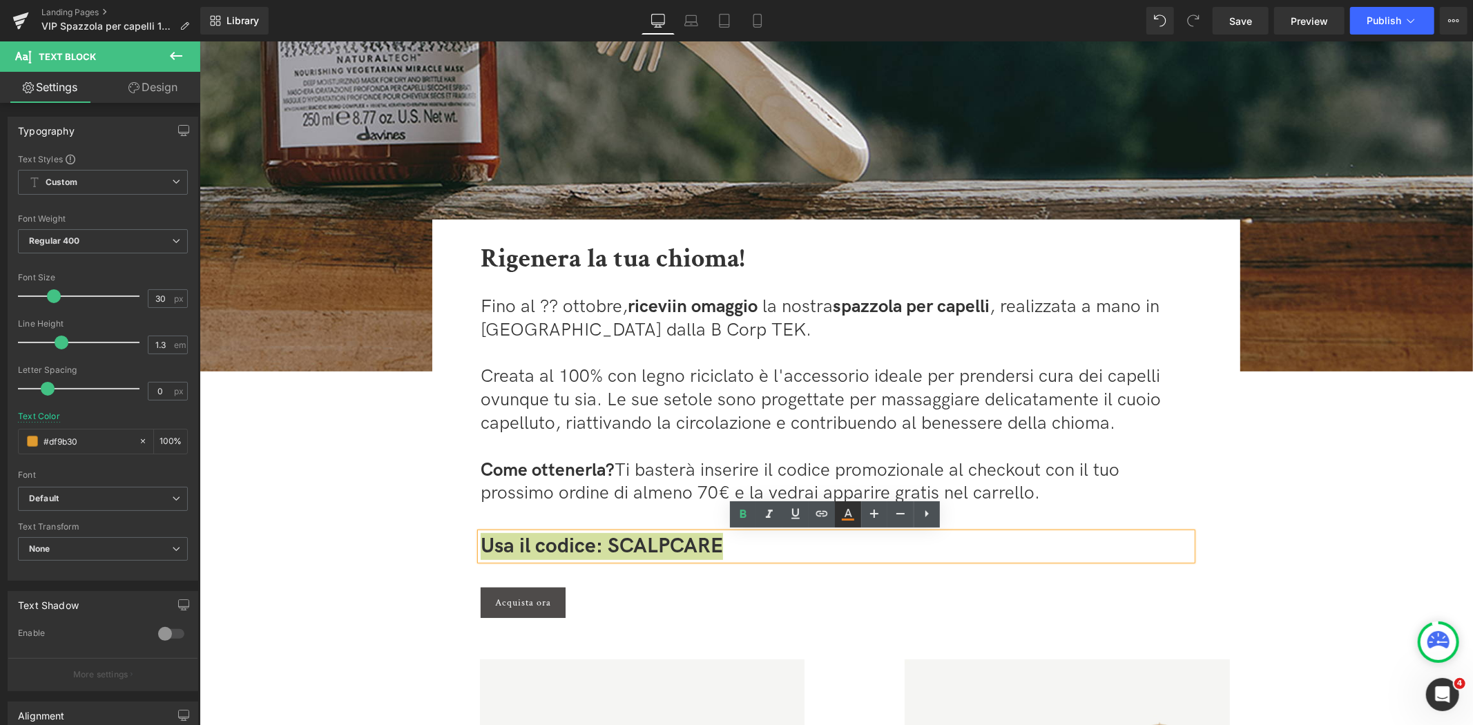
click at [856, 513] on link at bounding box center [848, 514] width 26 height 26
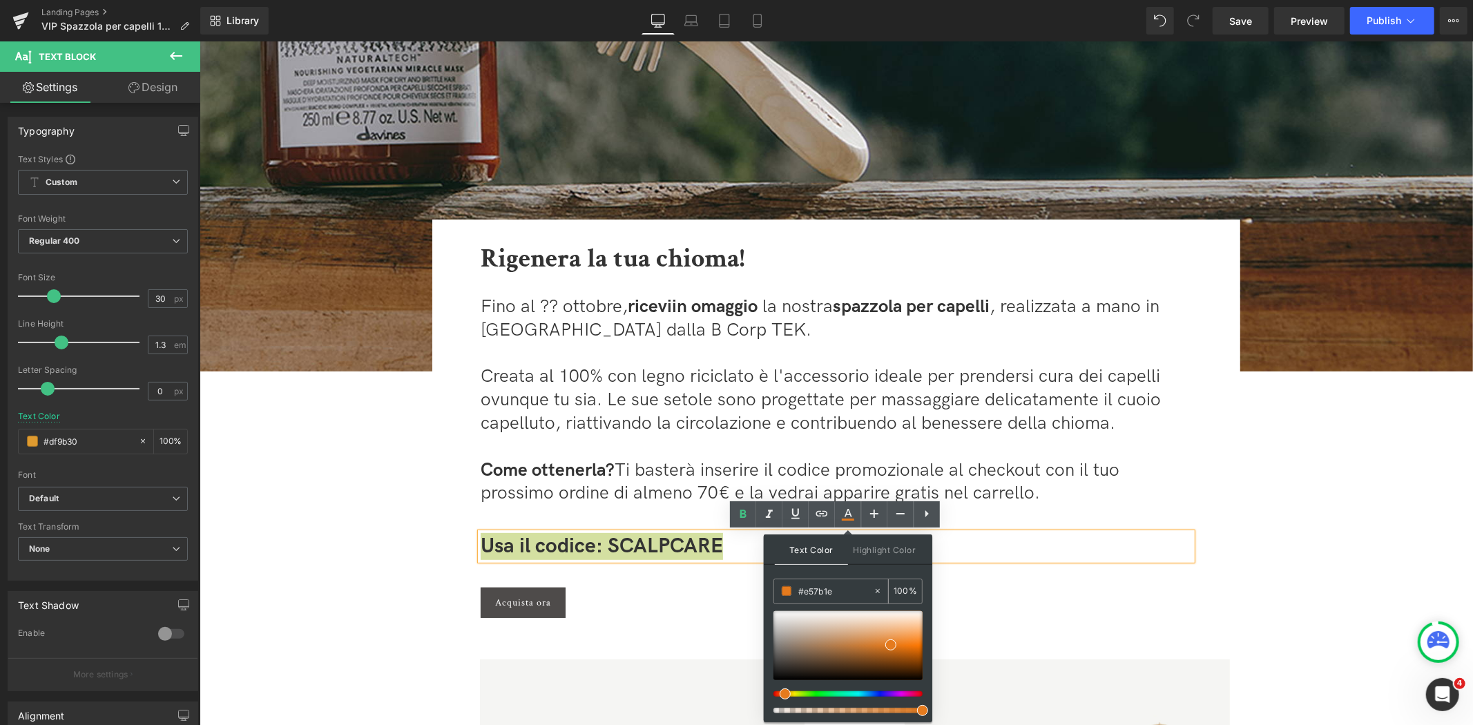
drag, startPoint x: 838, startPoint y: 594, endPoint x: 804, endPoint y: 594, distance: 33.8
click at [804, 594] on input "#e57b1e" at bounding box center [835, 591] width 75 height 15
paste input "a7c26c"
type input "#a7c26c"
click at [787, 588] on span at bounding box center [787, 591] width 10 height 10
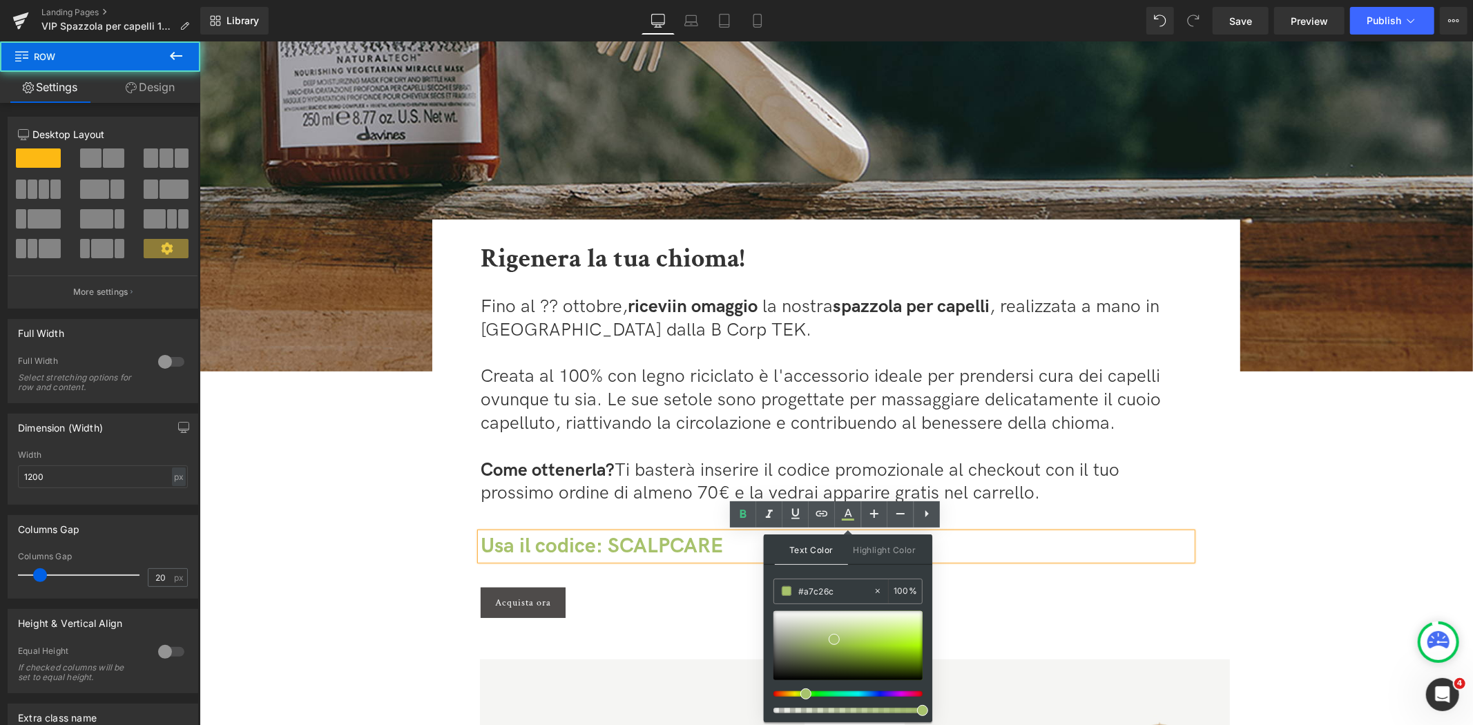
click at [661, 581] on div "Rigenera la tua chioma! Heading Fino al ?? ottobre, ricevi in omaggio la nostra…" at bounding box center [835, 427] width 739 height 379
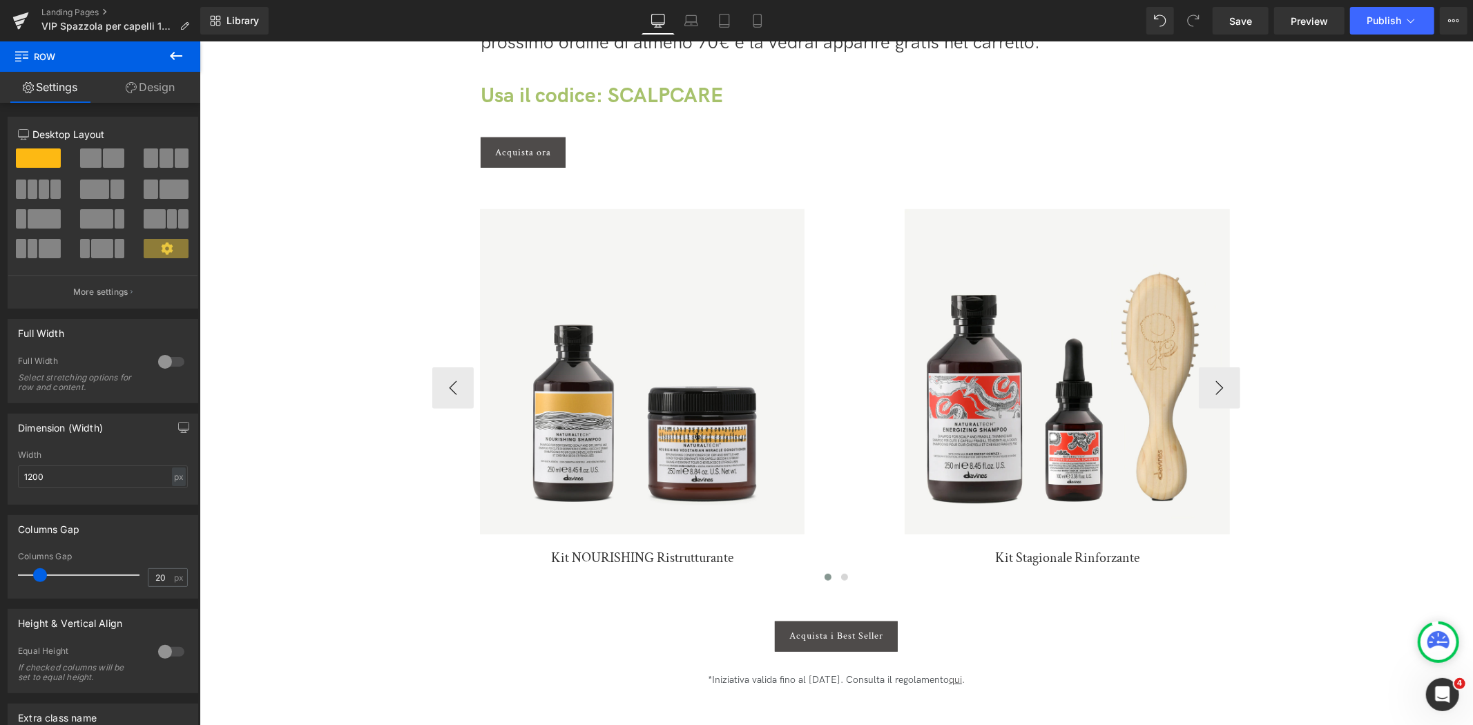
scroll to position [767, 0]
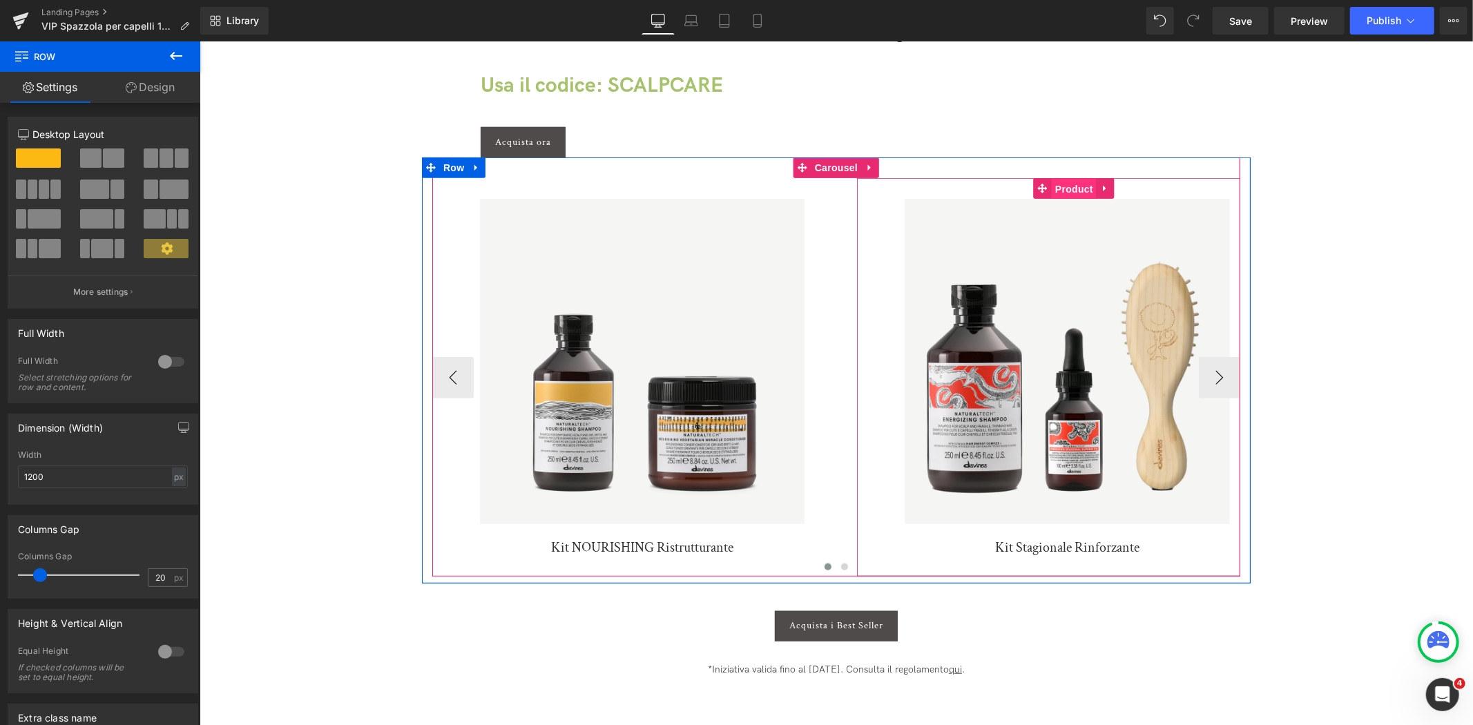
click at [1072, 196] on span "Product" at bounding box center [1073, 188] width 45 height 21
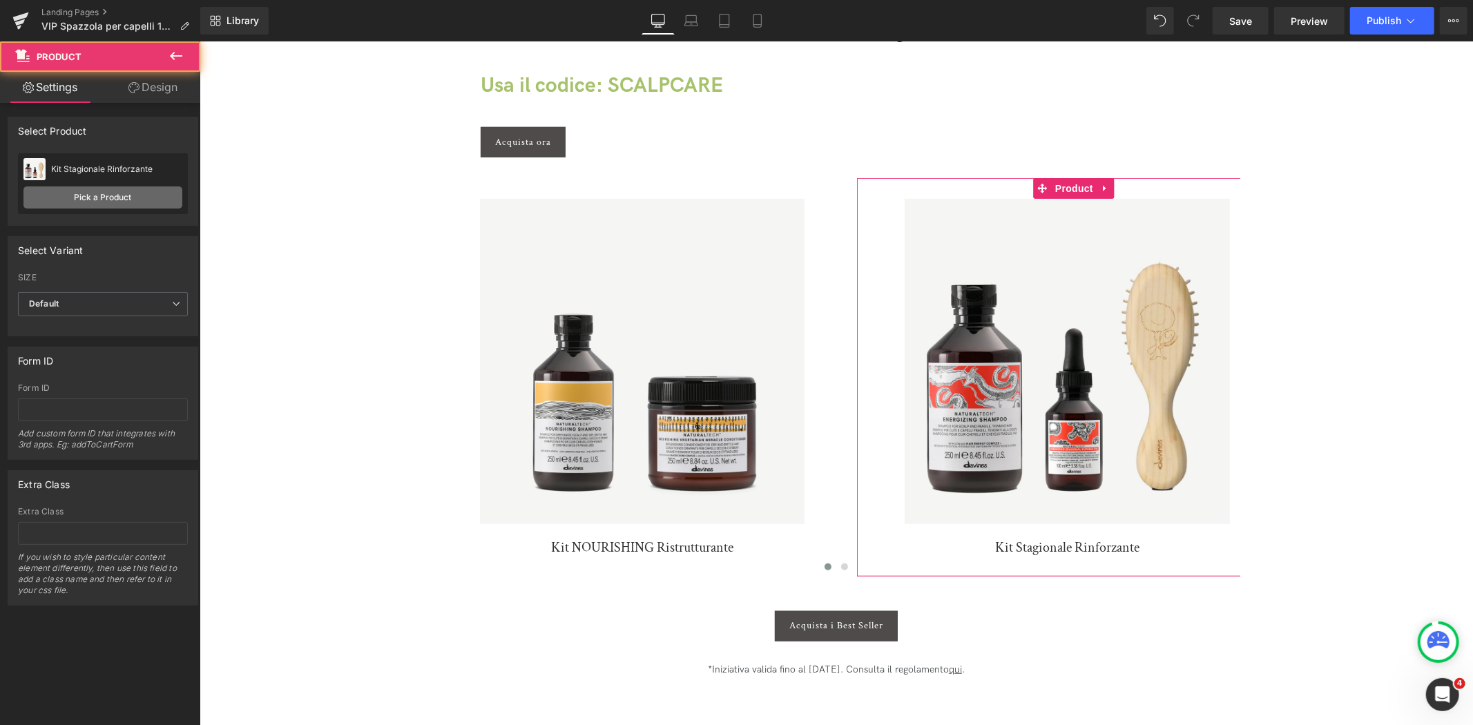
click at [59, 194] on link "Pick a Product" at bounding box center [102, 197] width 159 height 22
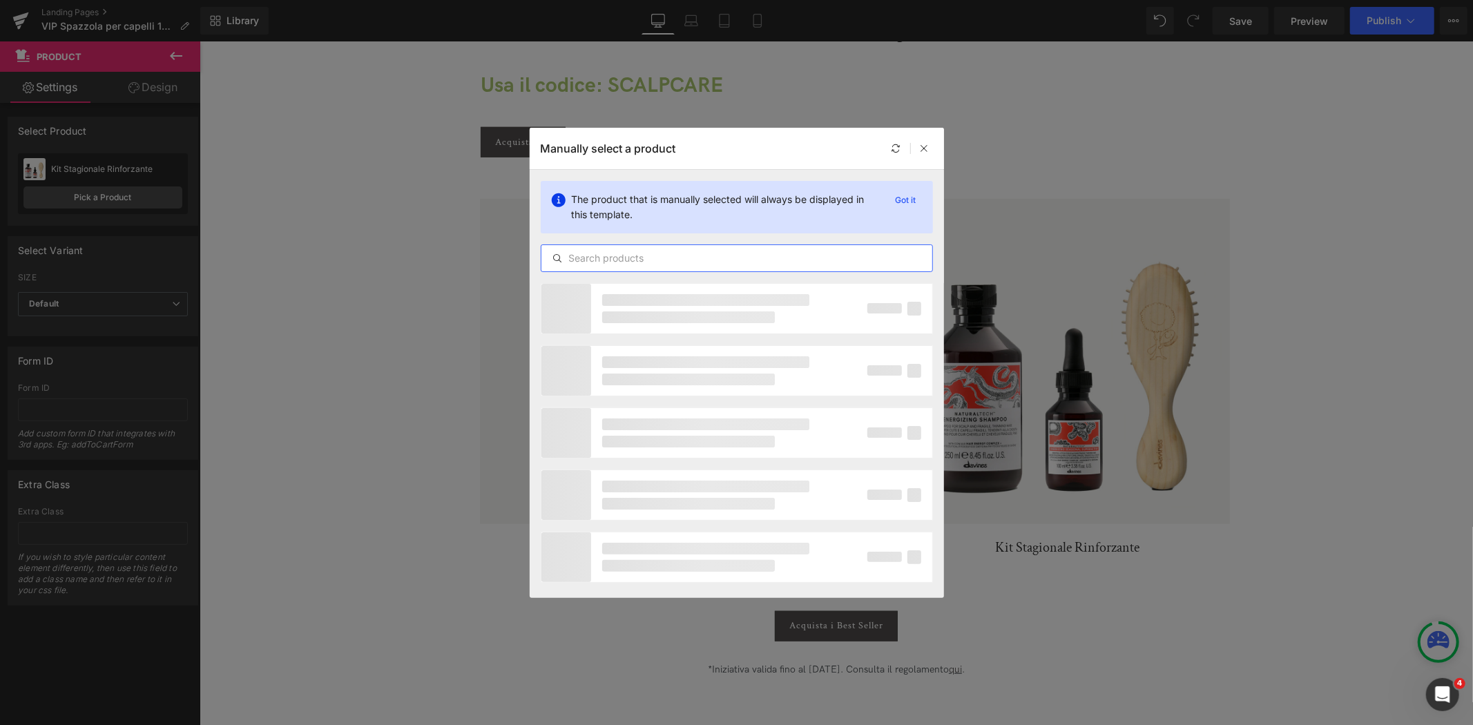
click at [677, 250] on input "text" at bounding box center [736, 258] width 391 height 17
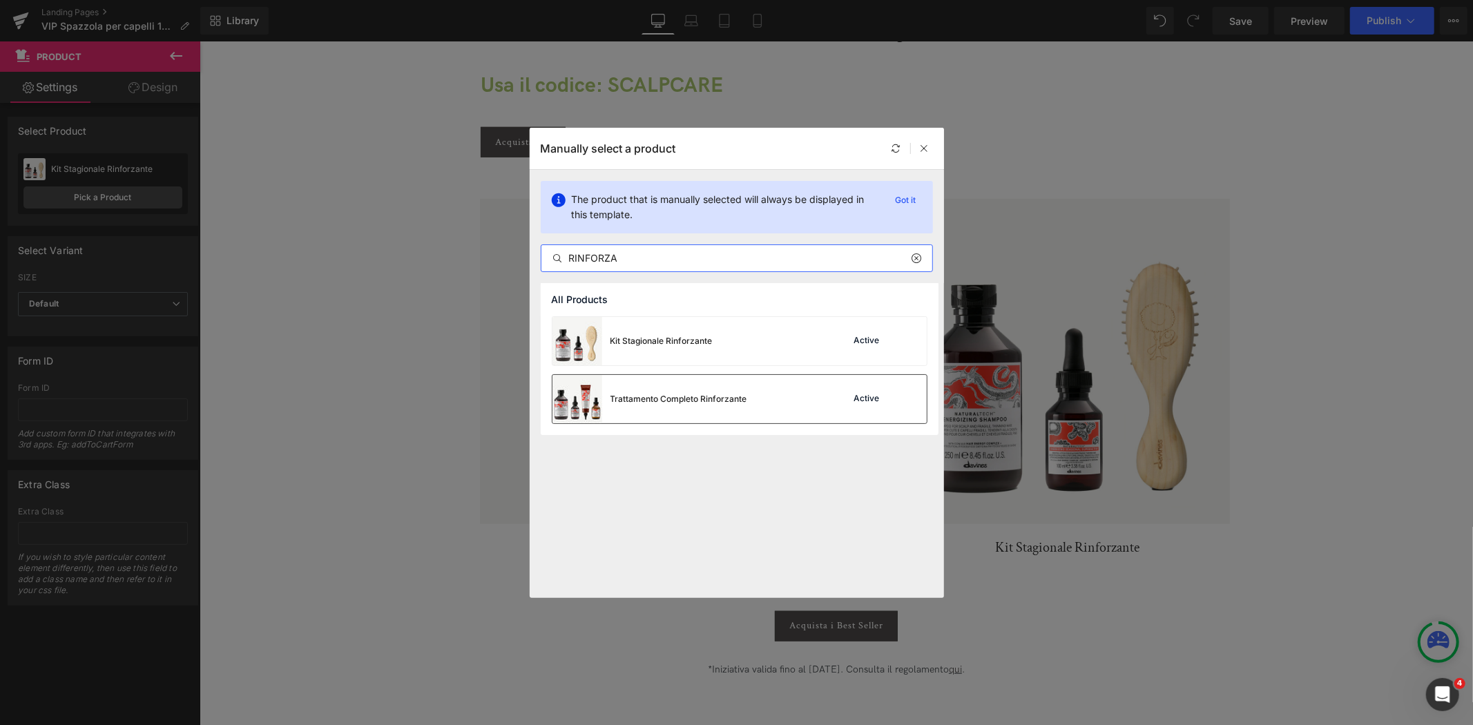
type input "RINFORZA"
click at [693, 405] on div "Trattamento Completo Rinforzante" at bounding box center [649, 399] width 195 height 48
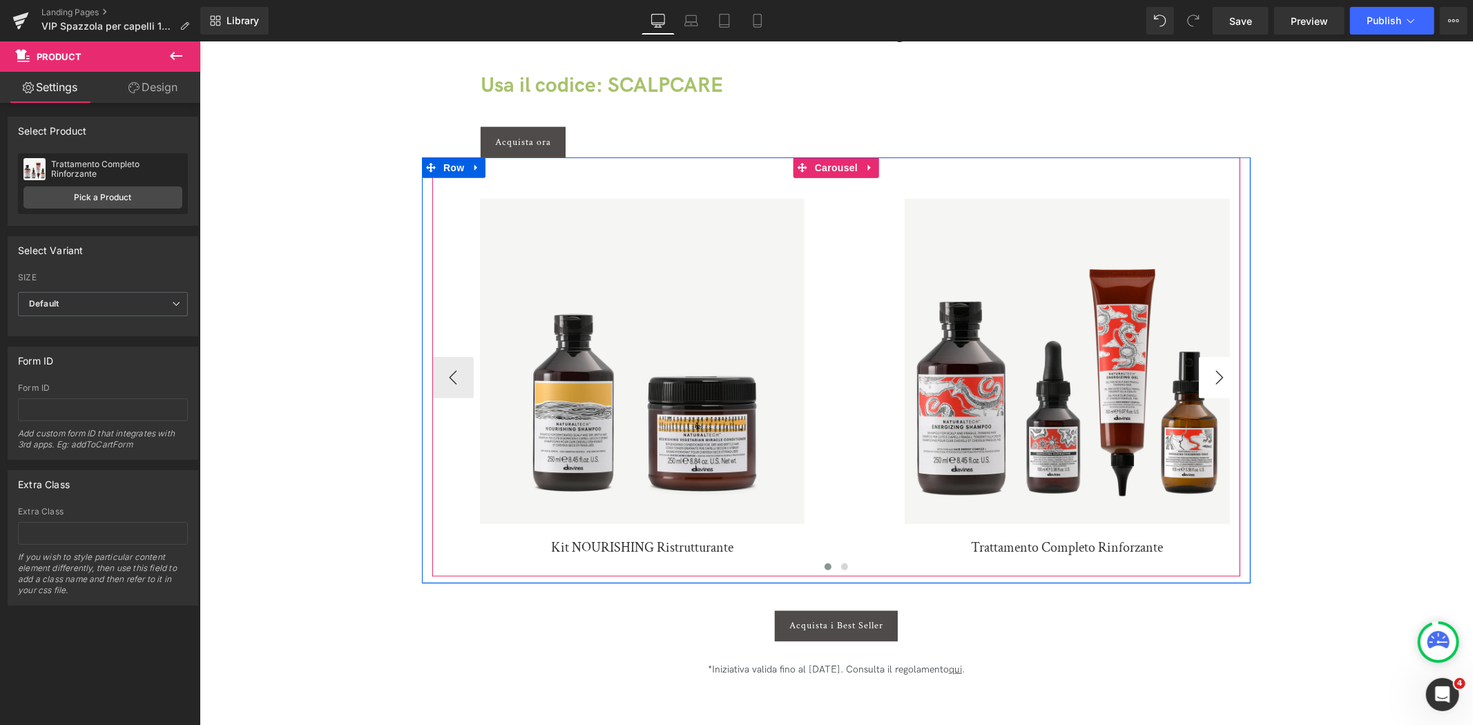
click at [1212, 371] on button "›" at bounding box center [1218, 376] width 41 height 41
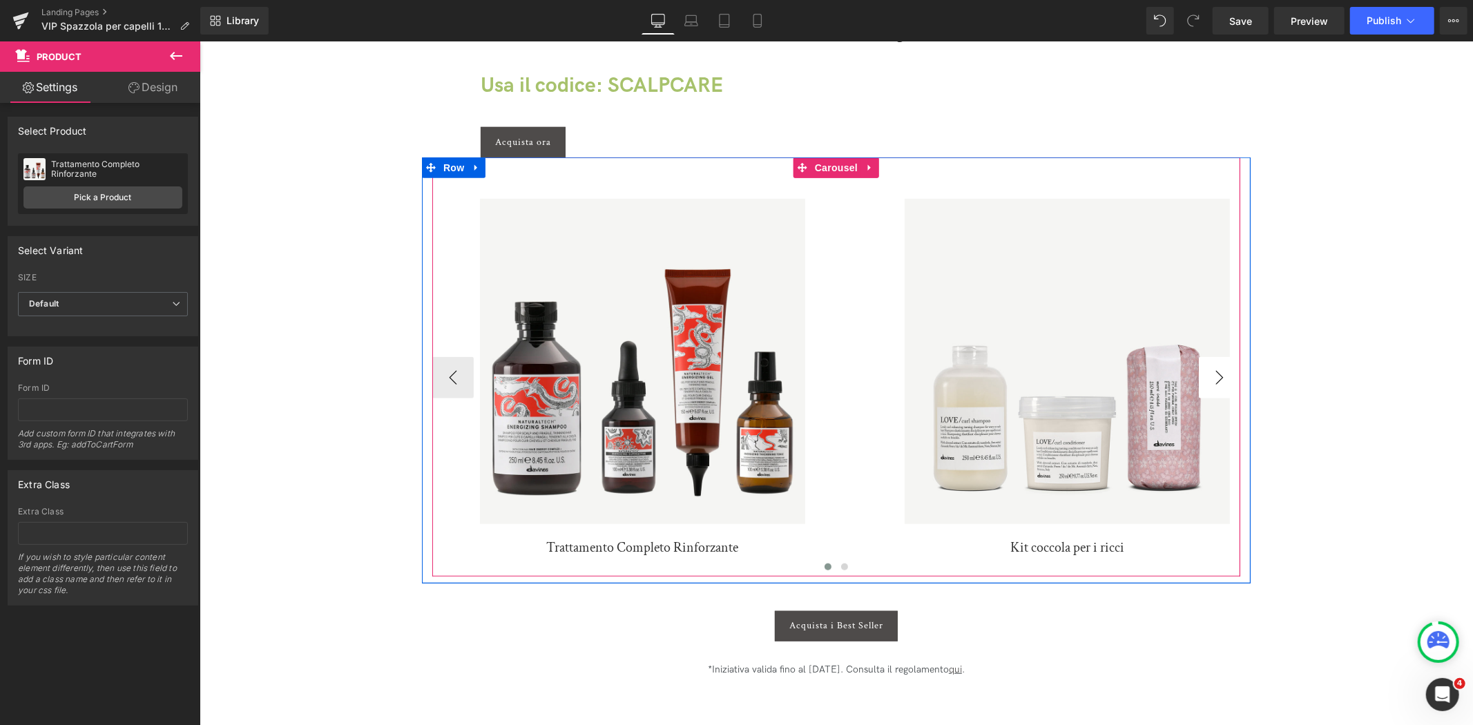
click at [1212, 371] on button "›" at bounding box center [1218, 376] width 41 height 41
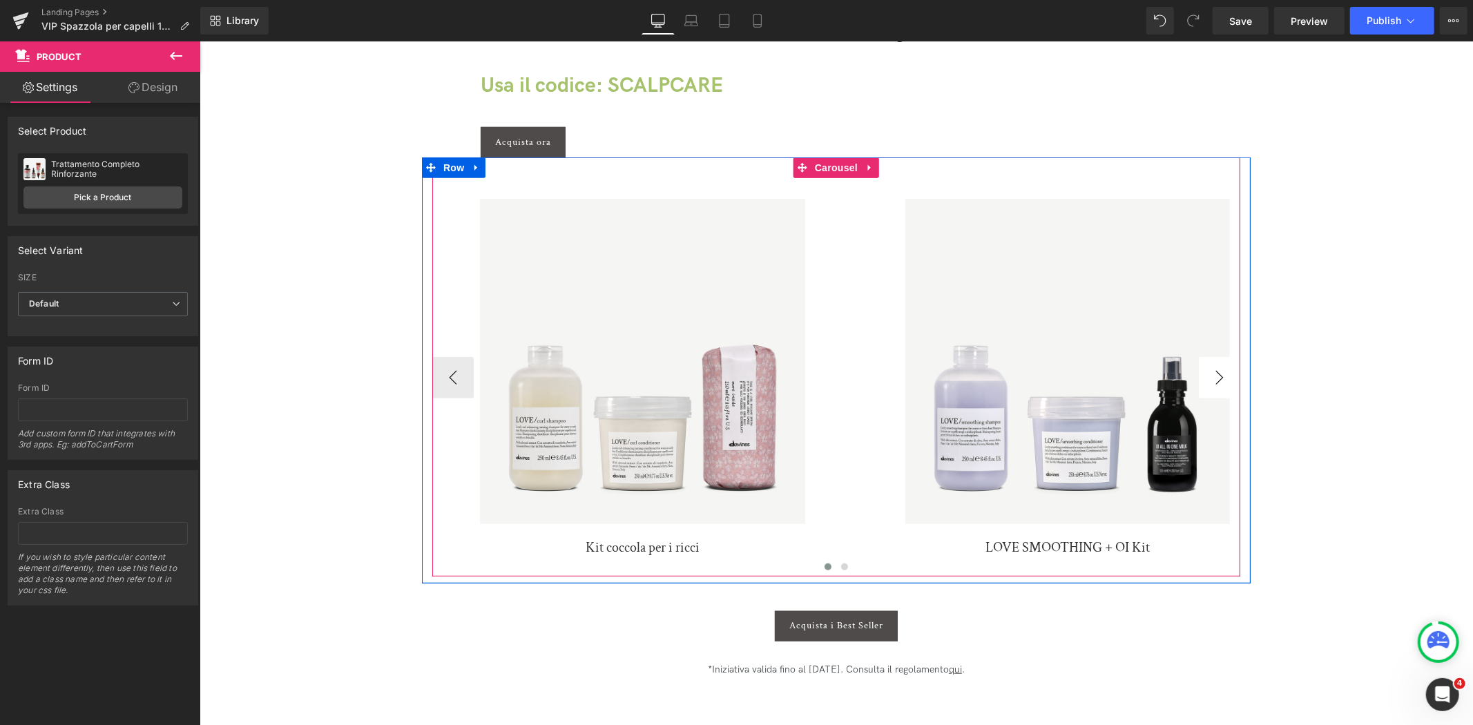
click at [1212, 371] on button "›" at bounding box center [1218, 376] width 41 height 41
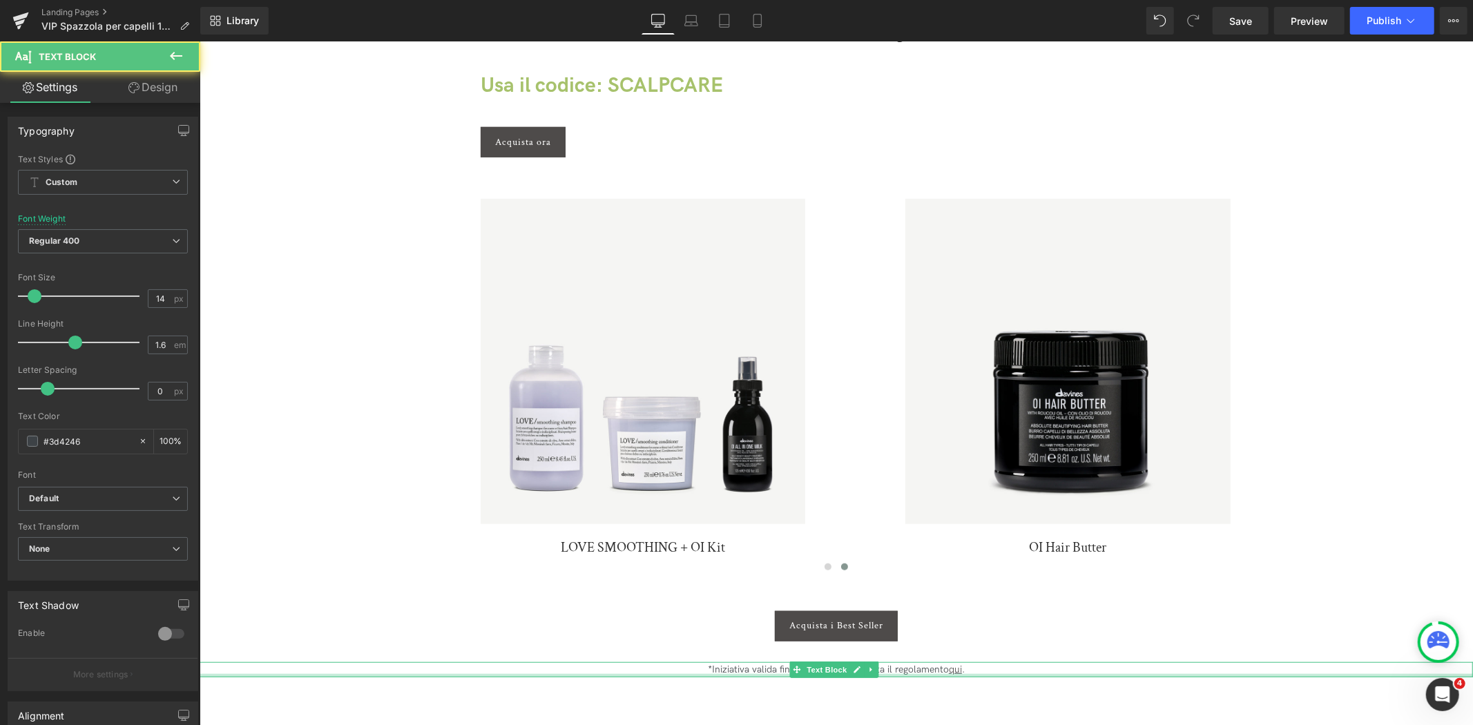
click at [943, 673] on div at bounding box center [835, 674] width 1273 height 3
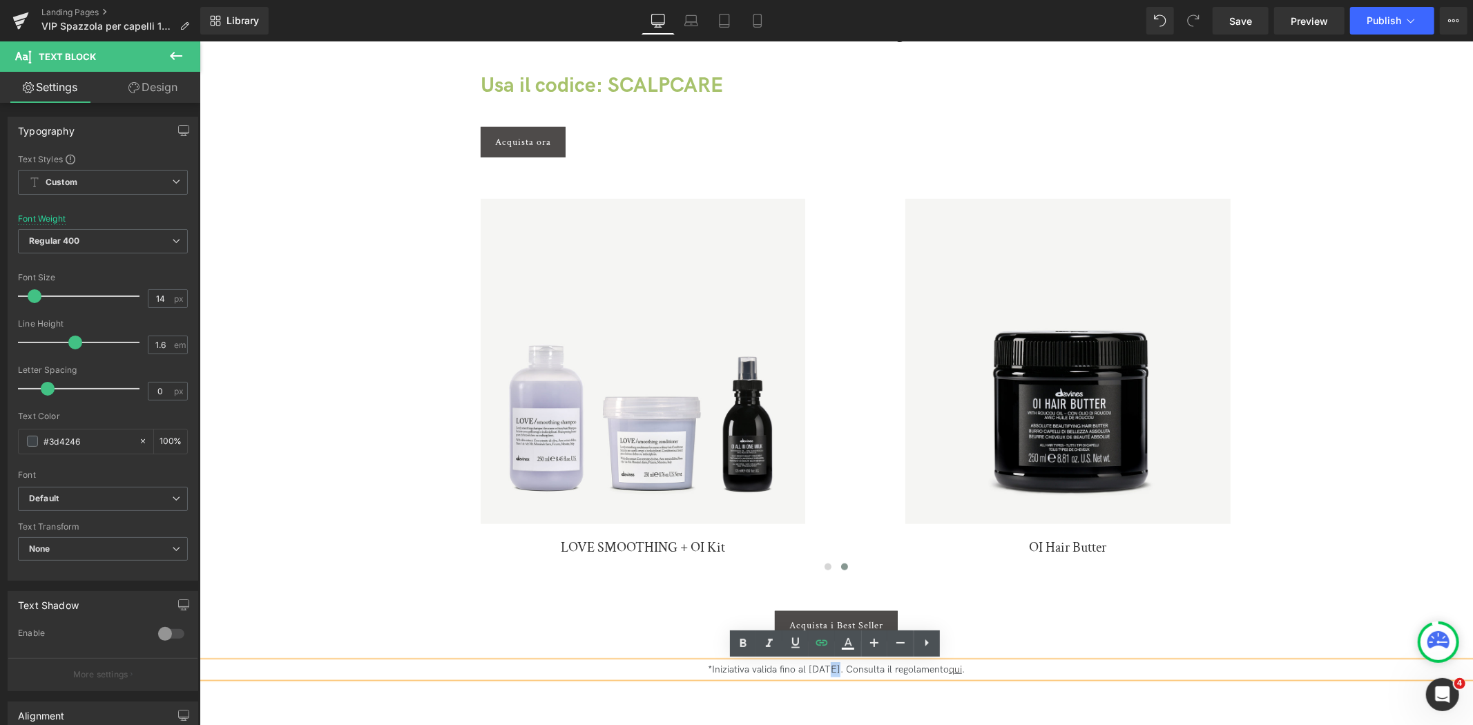
drag, startPoint x: 820, startPoint y: 667, endPoint x: 811, endPoint y: 666, distance: 9.0
click at [811, 666] on p "*Iniziativa valida fino al [DATE]. Consulta il regolamento qui ." at bounding box center [836, 669] width 1232 height 15
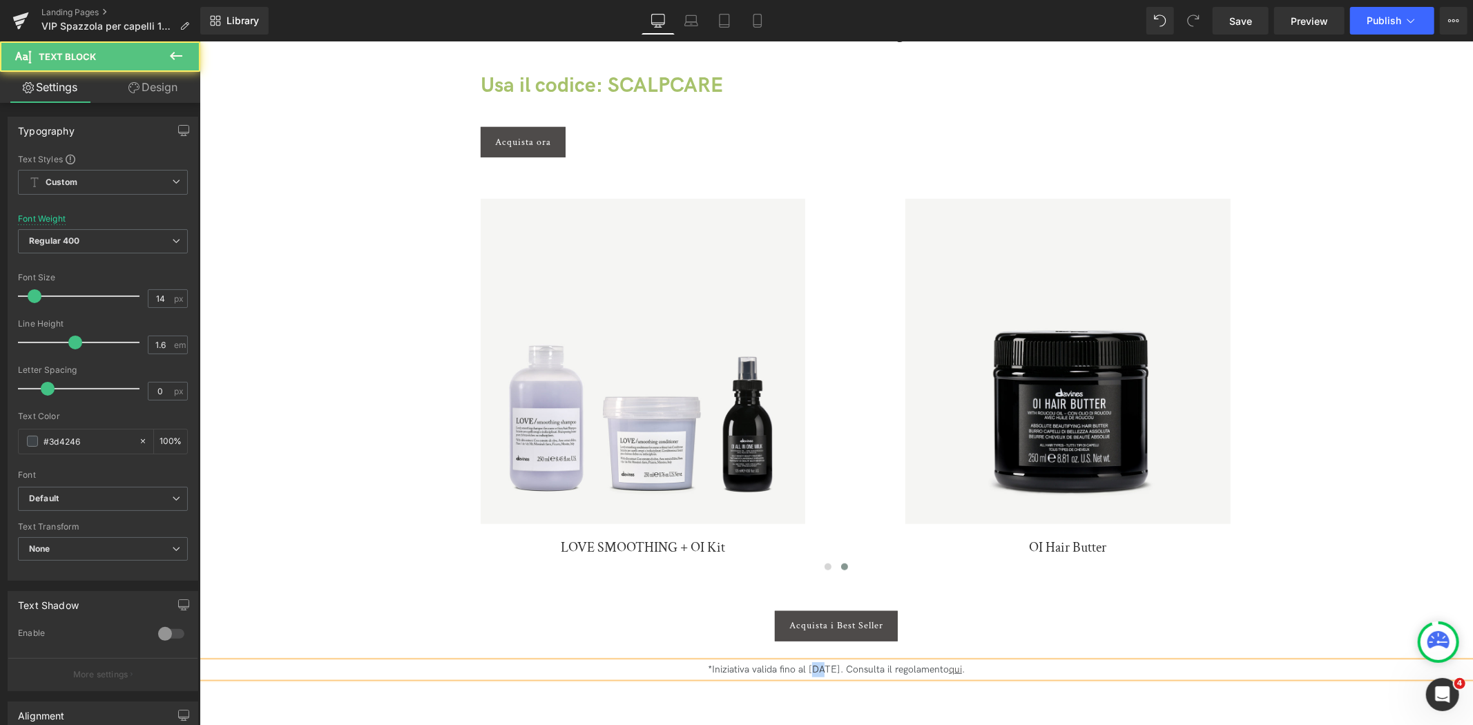
drag, startPoint x: 808, startPoint y: 667, endPoint x: 797, endPoint y: 673, distance: 12.4
click at [797, 673] on p "*Iniziativa valida fino al [DATE]. Consulta il regolamento qui ." at bounding box center [836, 669] width 1232 height 15
click at [1262, 584] on div "Image Rigenera la tua chioma! Heading Fino al ?? ottobre, ricevi in omaggio la …" at bounding box center [835, 66] width 1273 height 1585
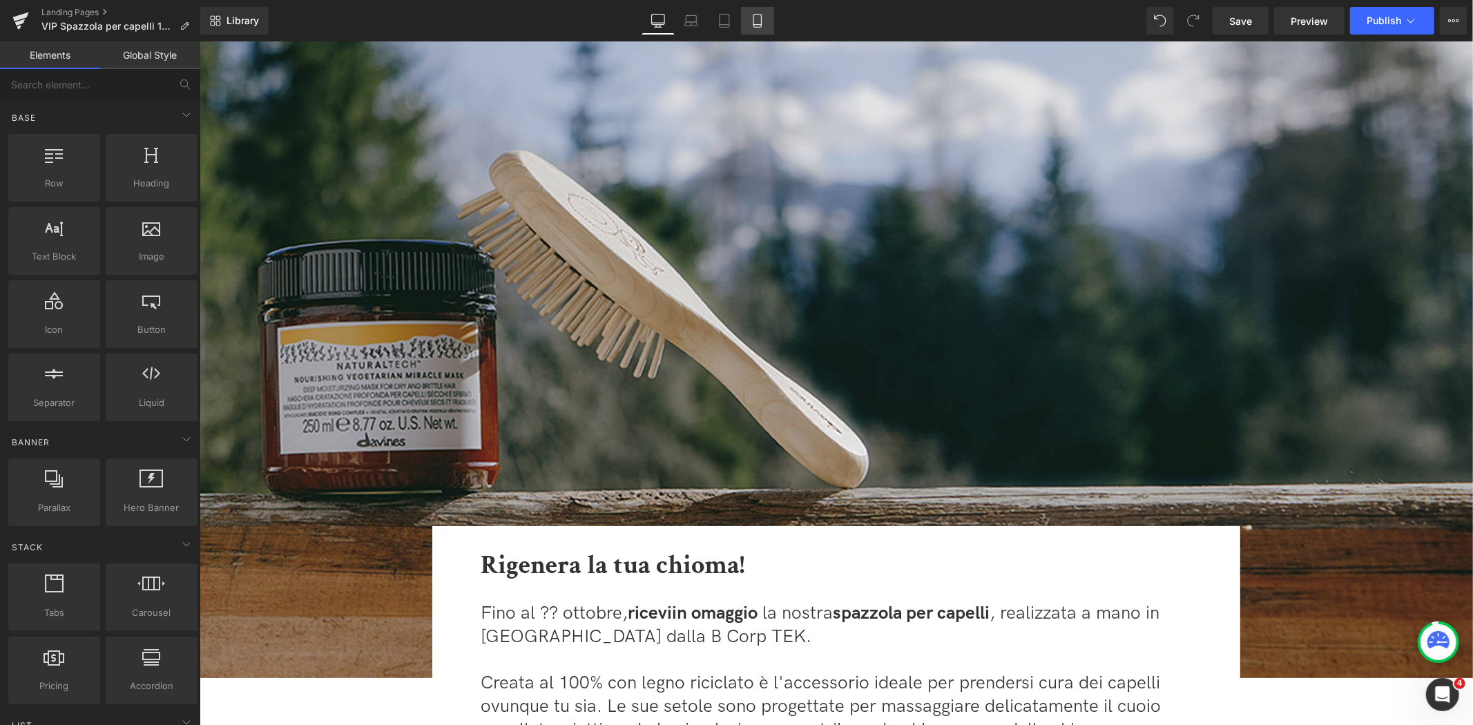
click at [754, 26] on icon at bounding box center [758, 21] width 14 height 14
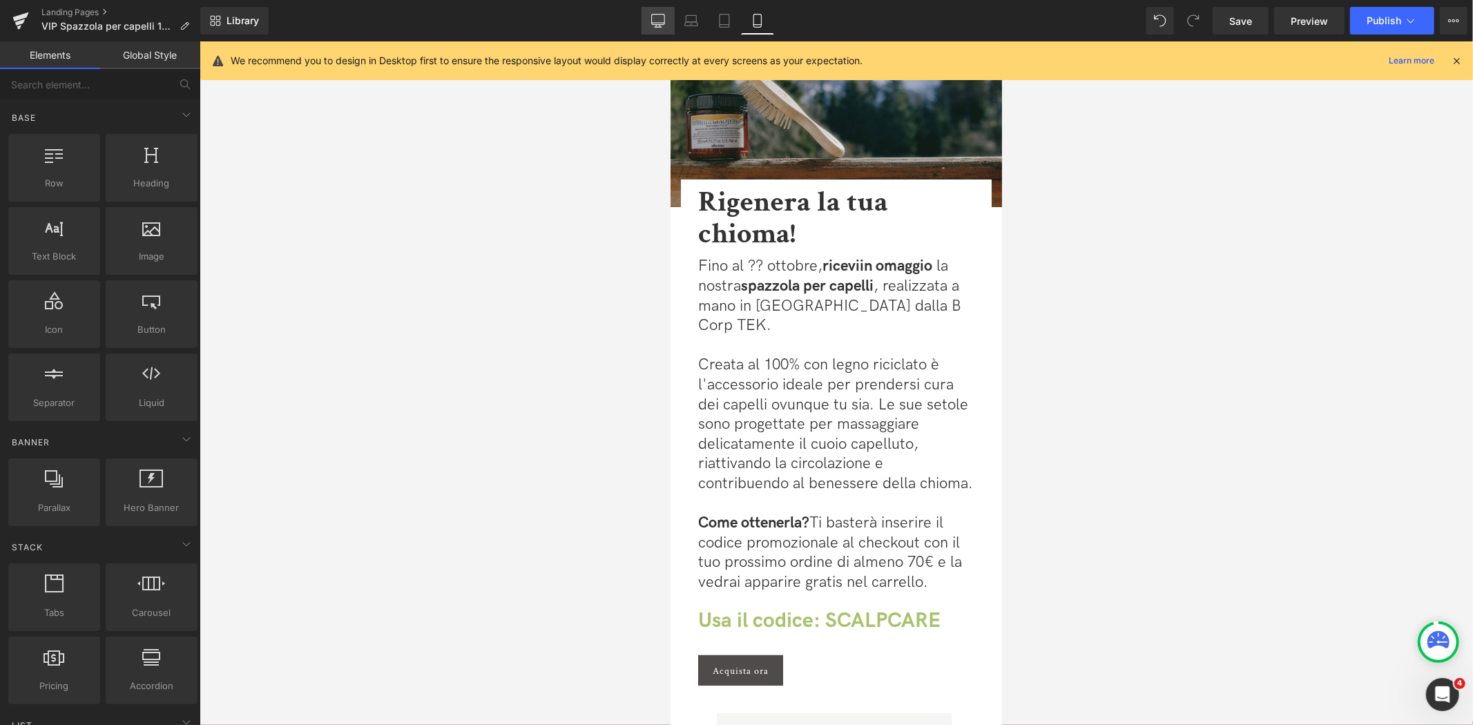
click at [668, 22] on link "Desktop" at bounding box center [658, 21] width 33 height 28
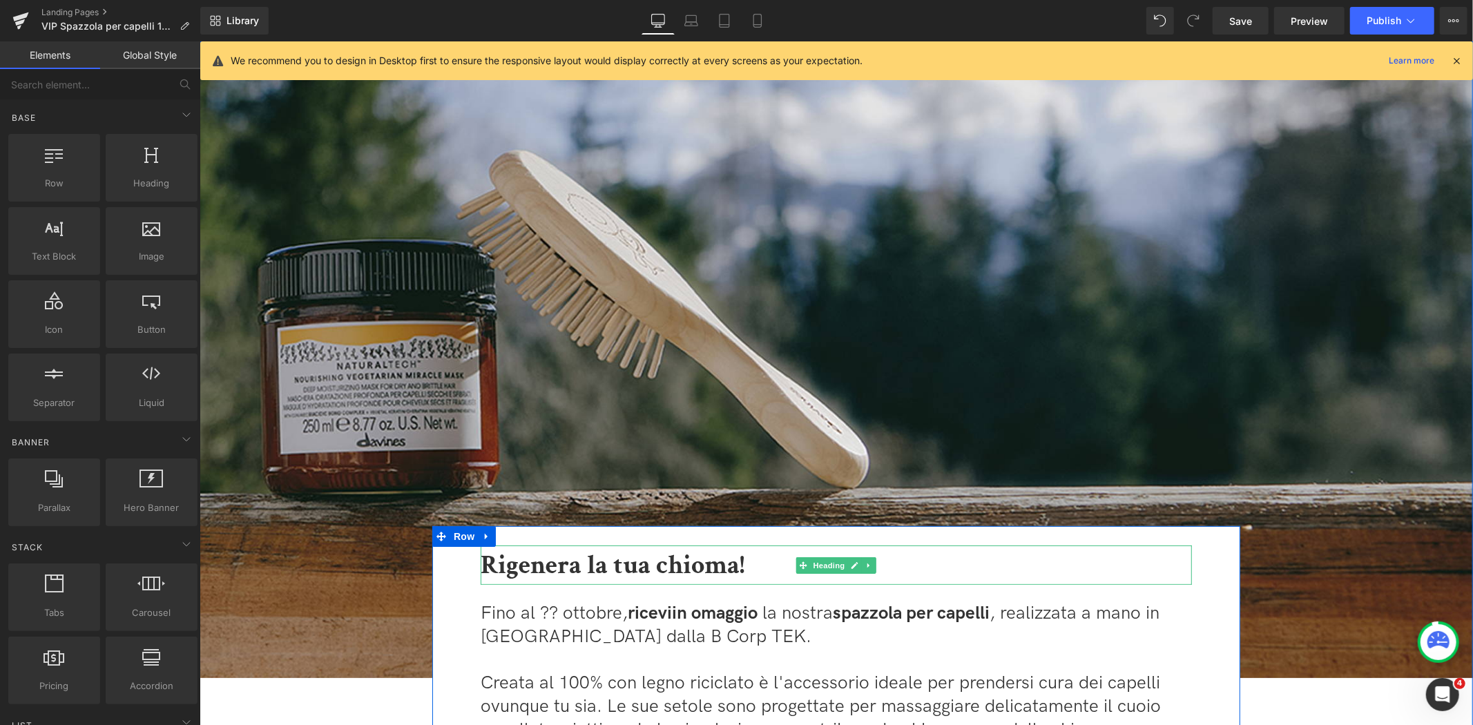
scroll to position [77, 0]
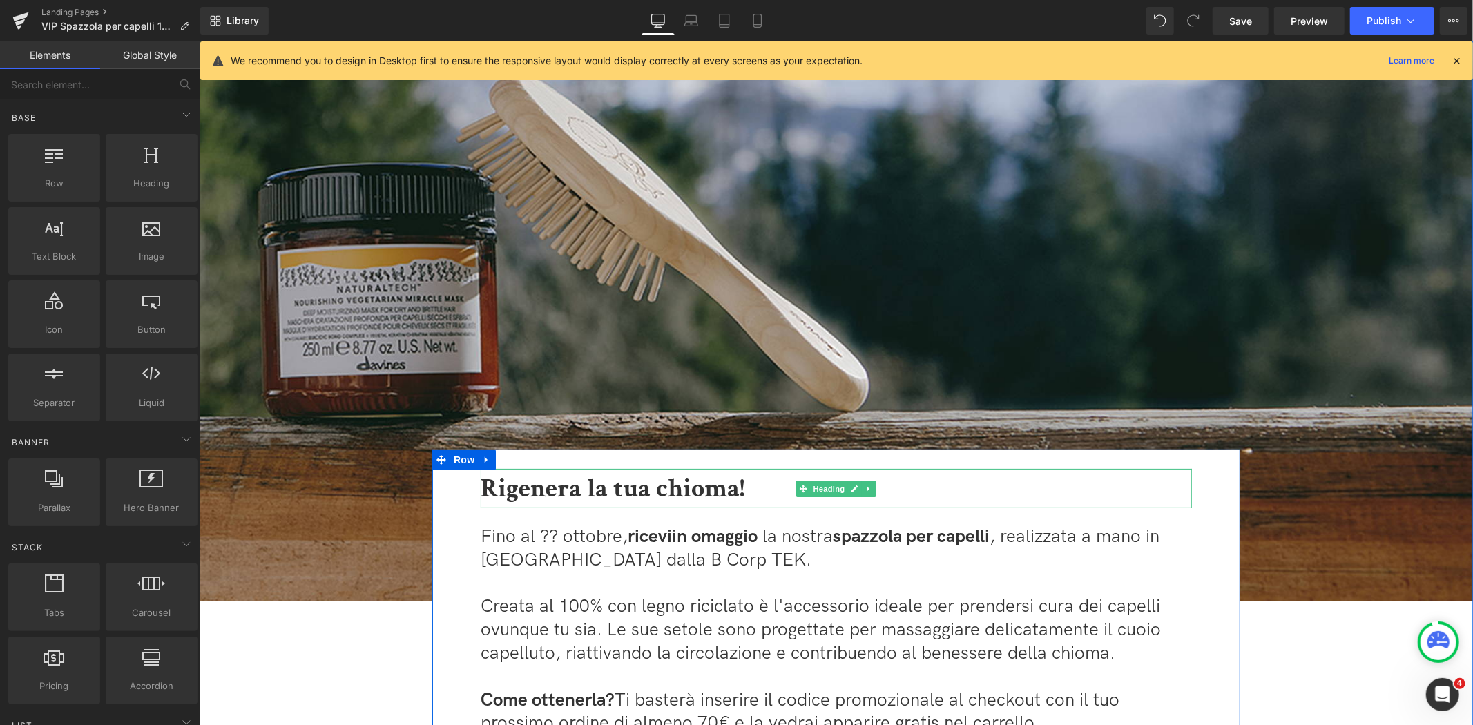
click at [758, 491] on h1 "Rigenera la tua chioma!" at bounding box center [835, 487] width 711 height 39
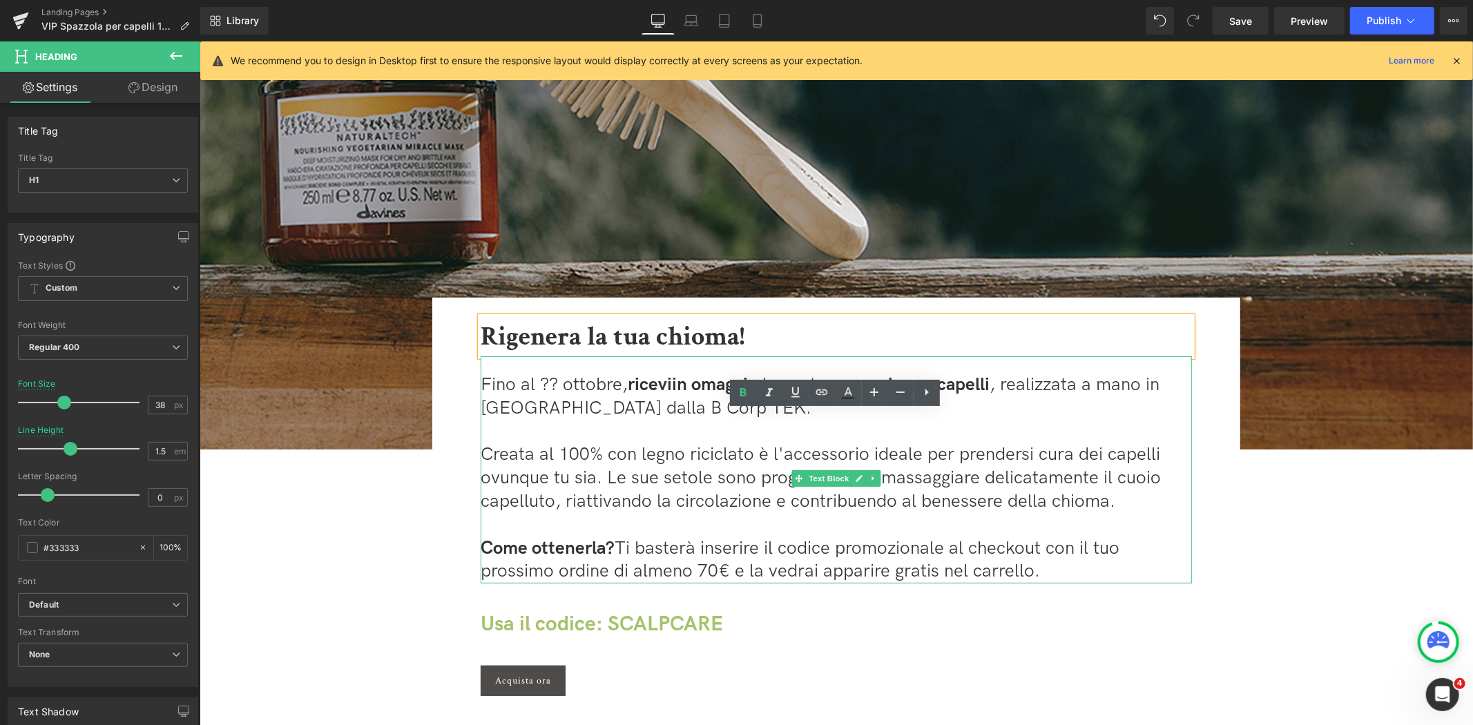
scroll to position [230, 0]
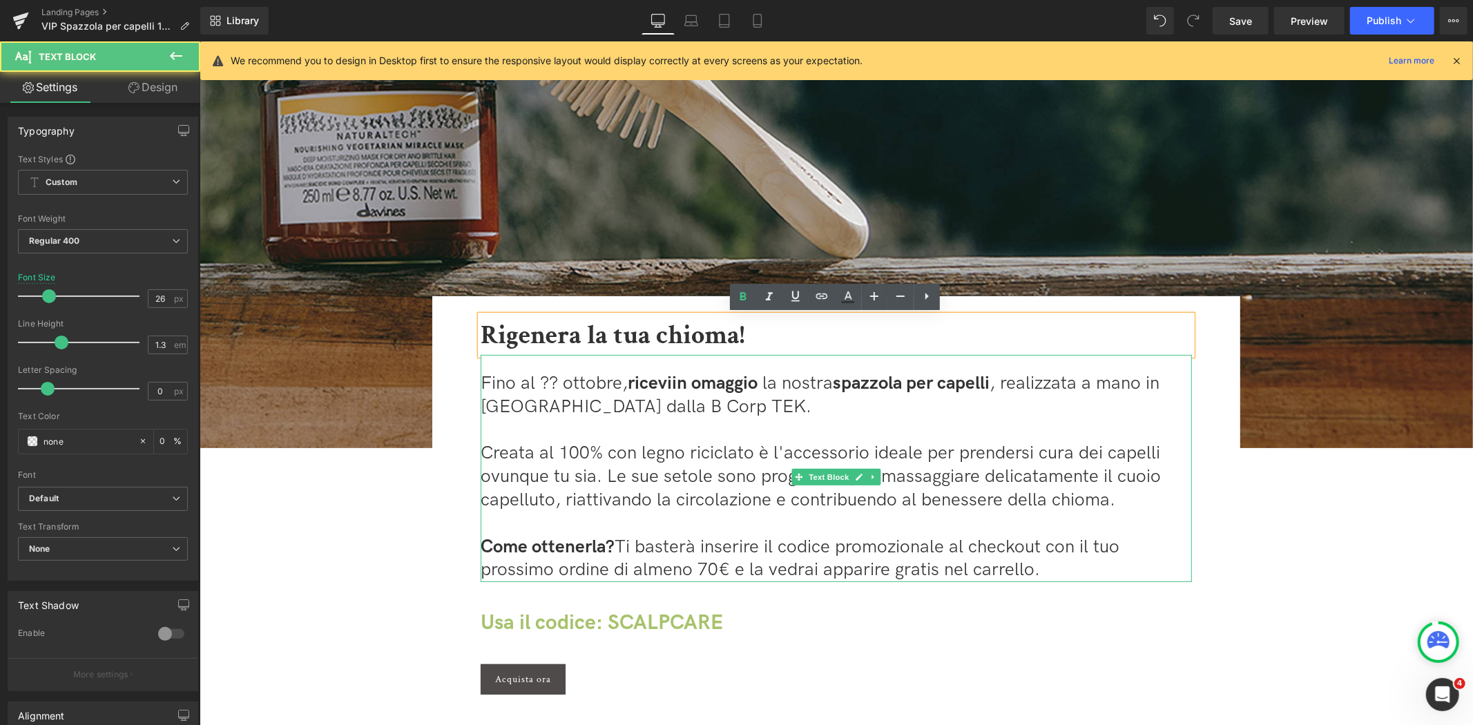
click at [684, 492] on p "Creata al 100% con legno riciclato è l'accessorio ideale per prendersi cura dei…" at bounding box center [835, 476] width 711 height 70
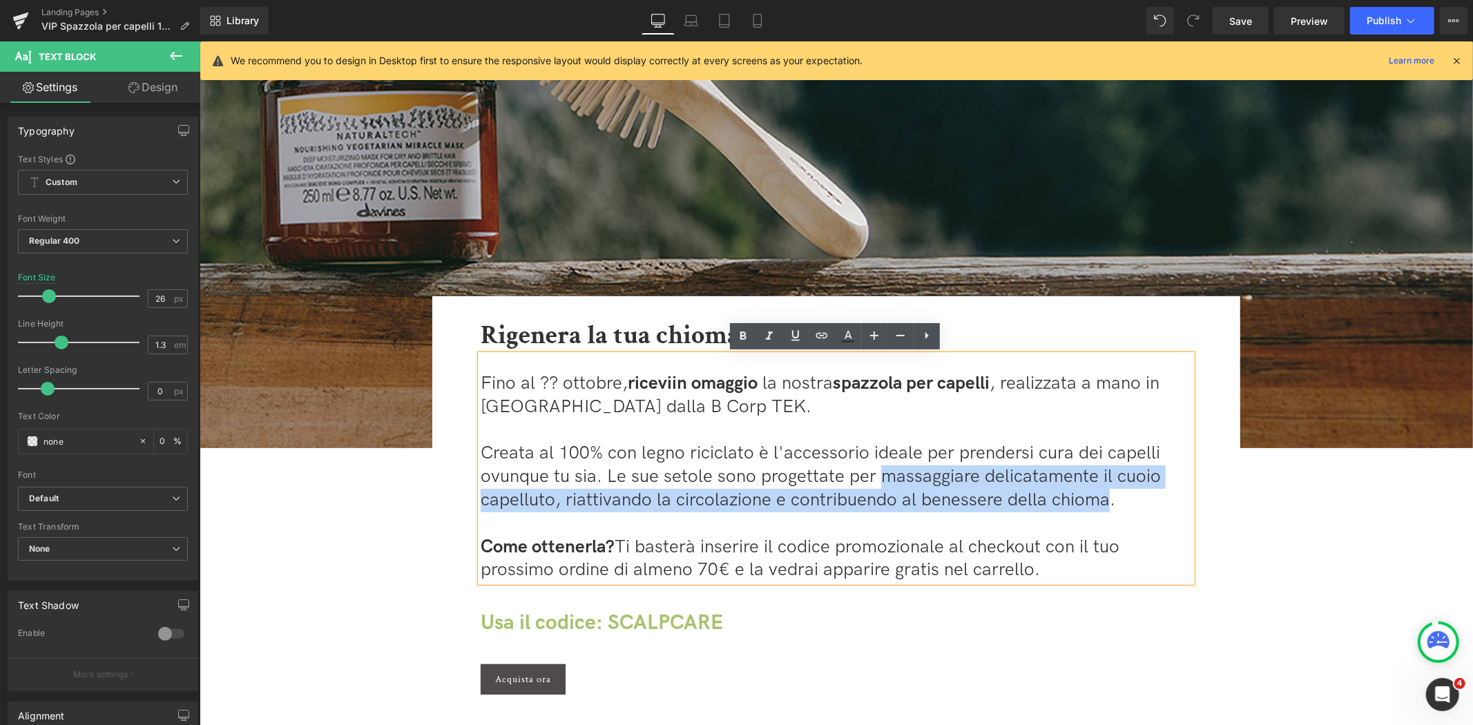
drag, startPoint x: 873, startPoint y: 480, endPoint x: 1101, endPoint y: 503, distance: 229.1
click at [1101, 503] on p "Creata al 100% con legno riciclato è l'accessorio ideale per prendersi cura dei…" at bounding box center [835, 476] width 711 height 70
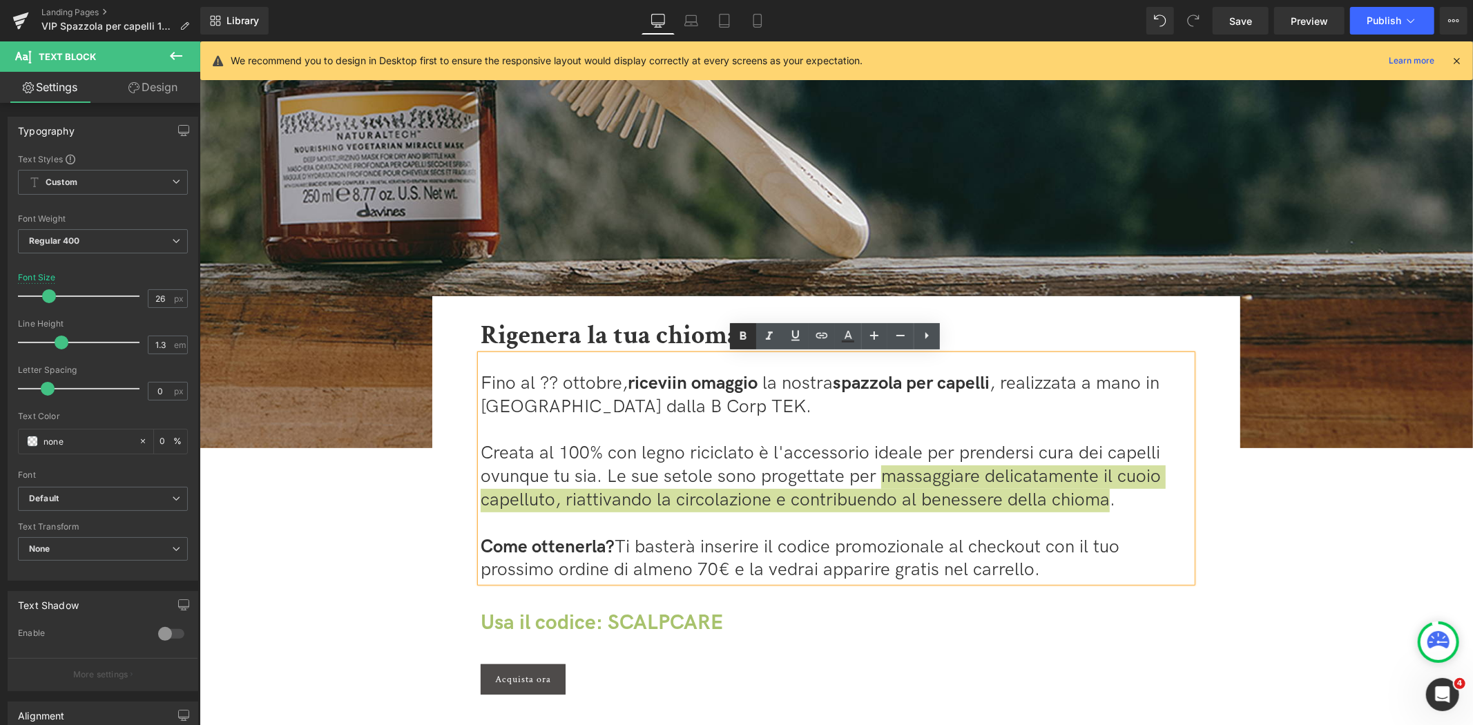
click at [753, 340] on link at bounding box center [743, 336] width 26 height 26
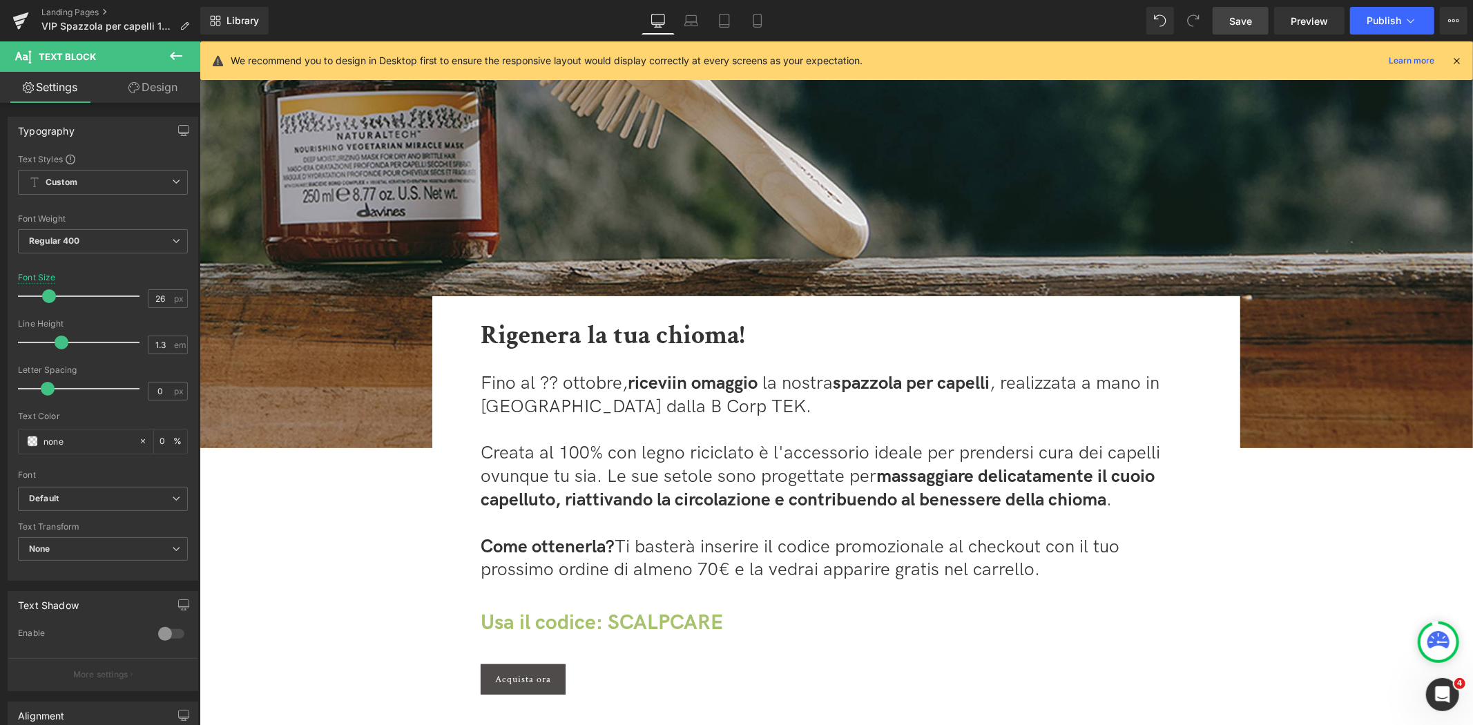
click at [1228, 30] on link "Save" at bounding box center [1241, 21] width 56 height 28
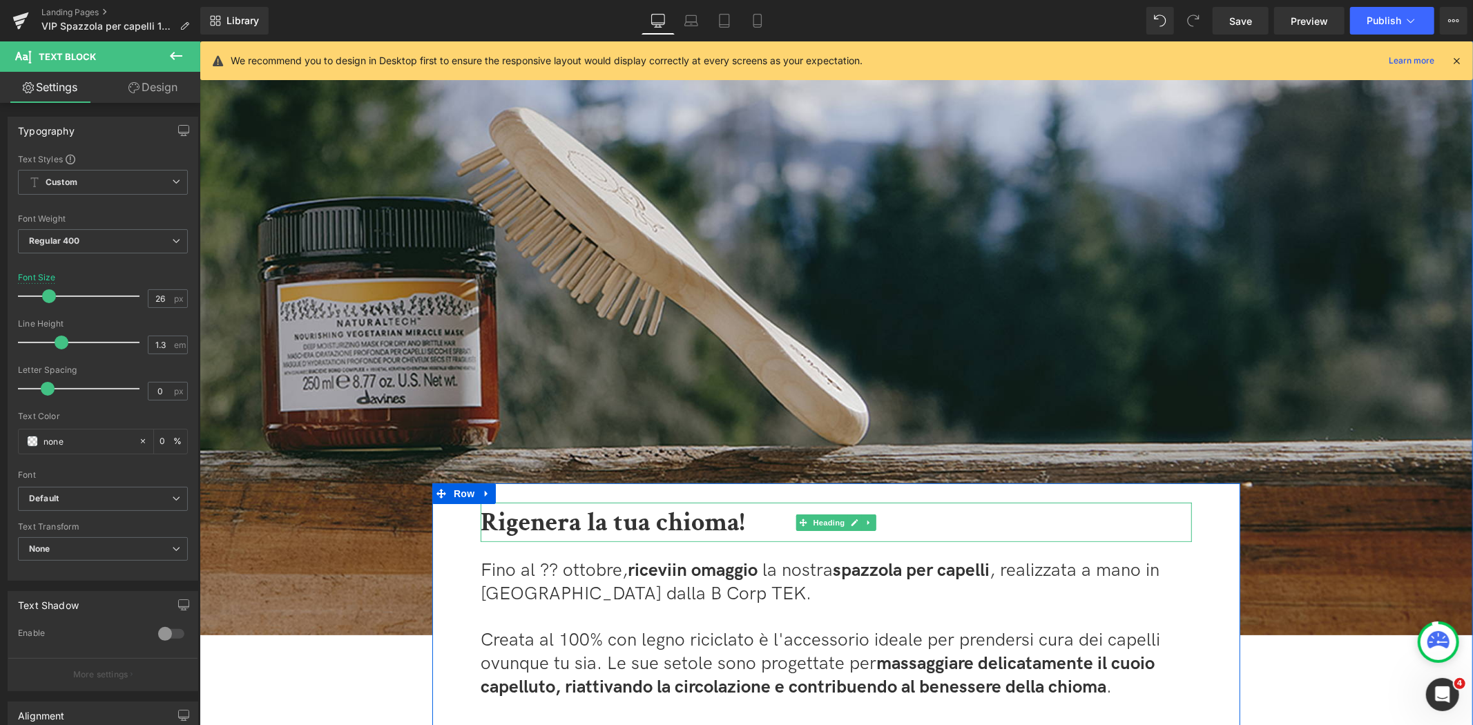
scroll to position [0, 0]
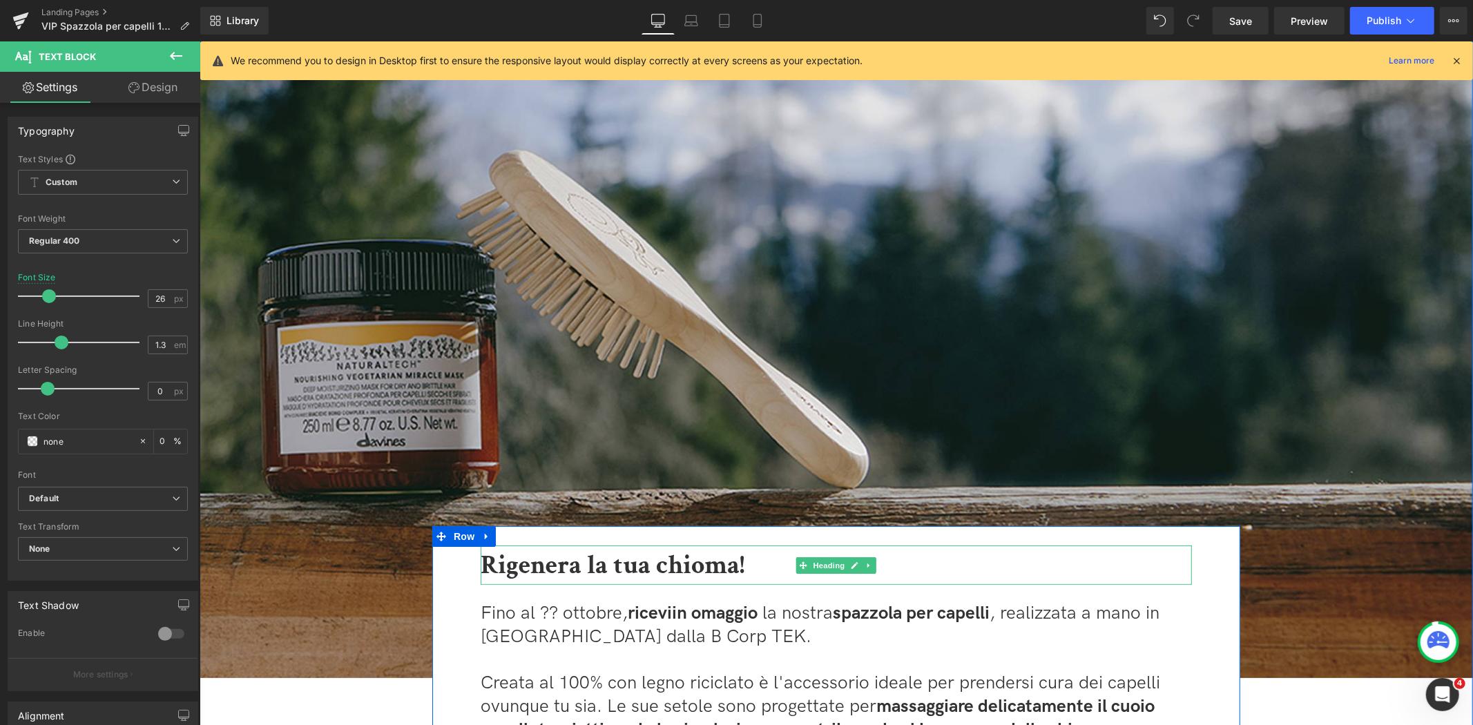
click at [651, 559] on b "Rigenera la tua chioma!" at bounding box center [612, 565] width 264 height 34
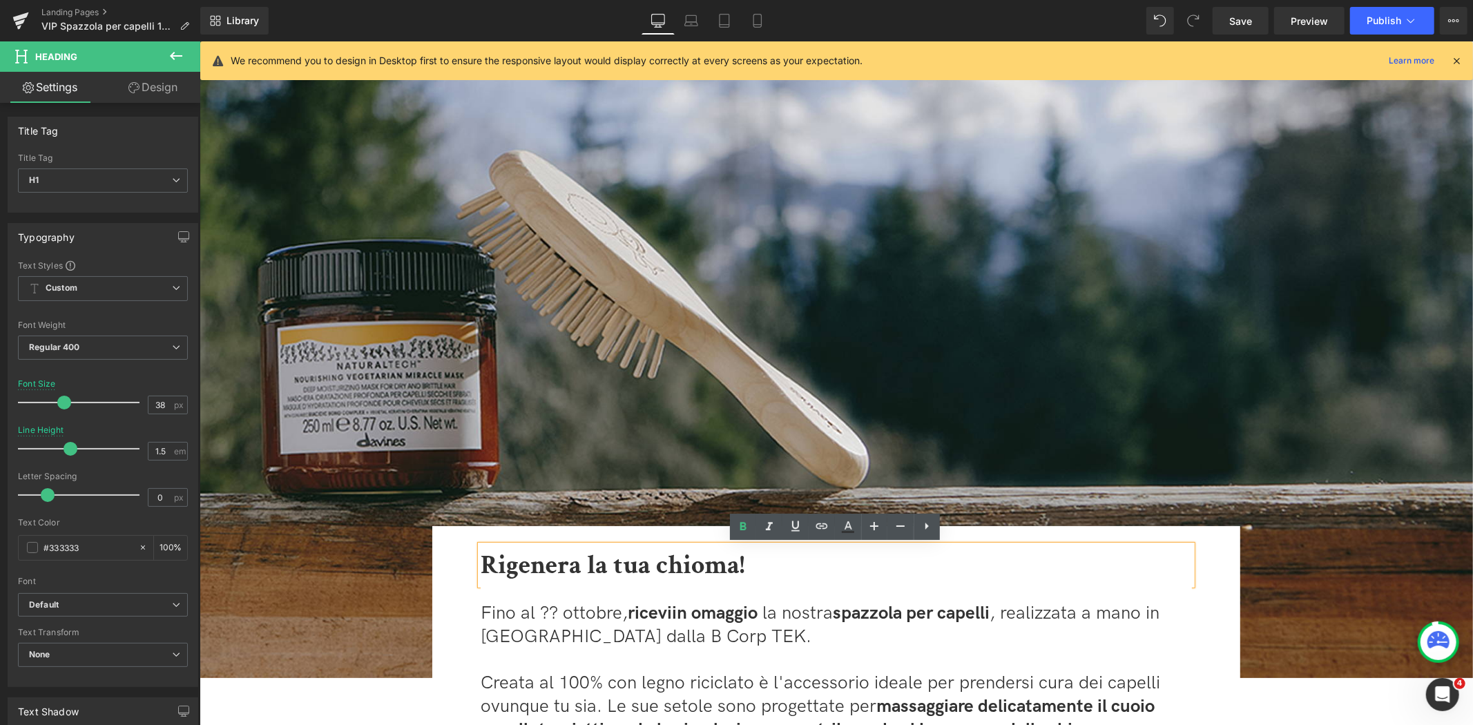
click at [606, 567] on b "Rigenera la tua chioma!" at bounding box center [612, 565] width 264 height 34
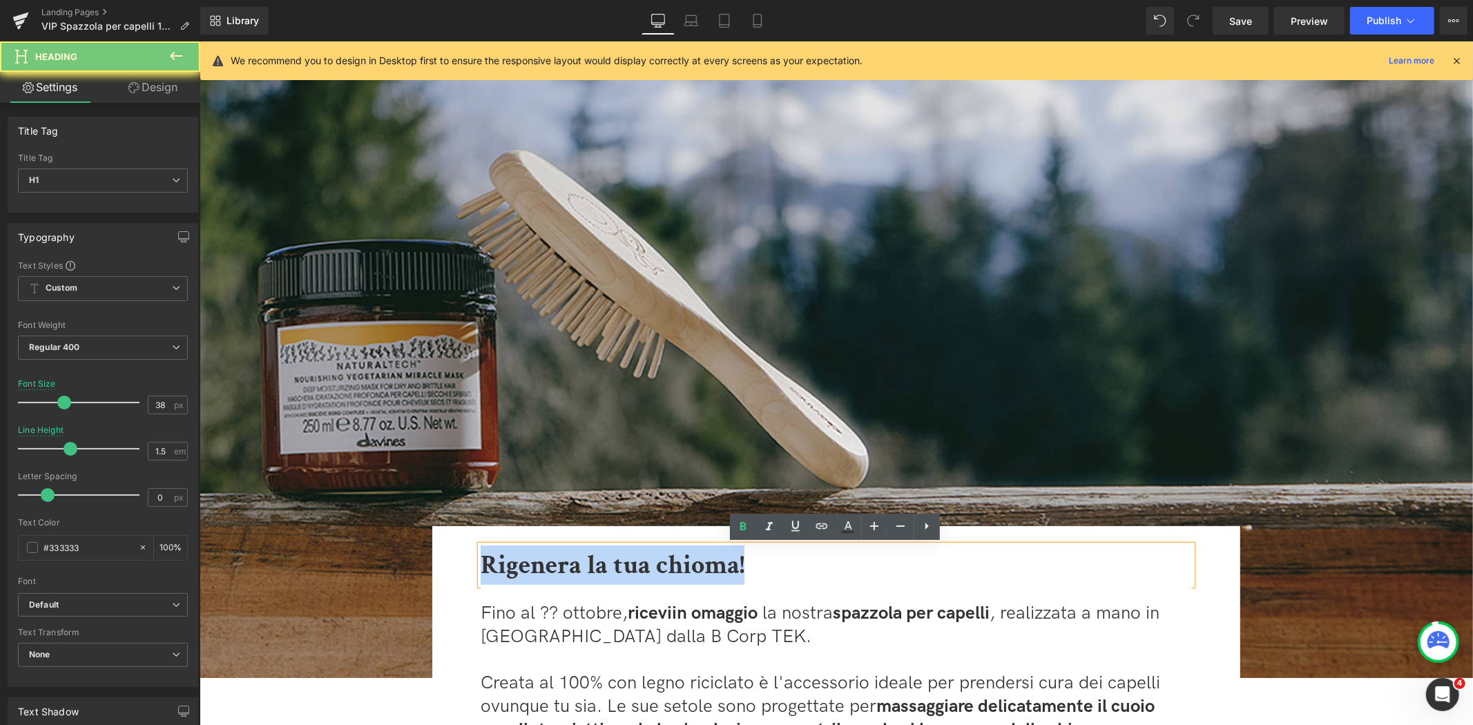
click at [606, 567] on b "Rigenera la tua chioma!" at bounding box center [612, 565] width 264 height 34
paste div
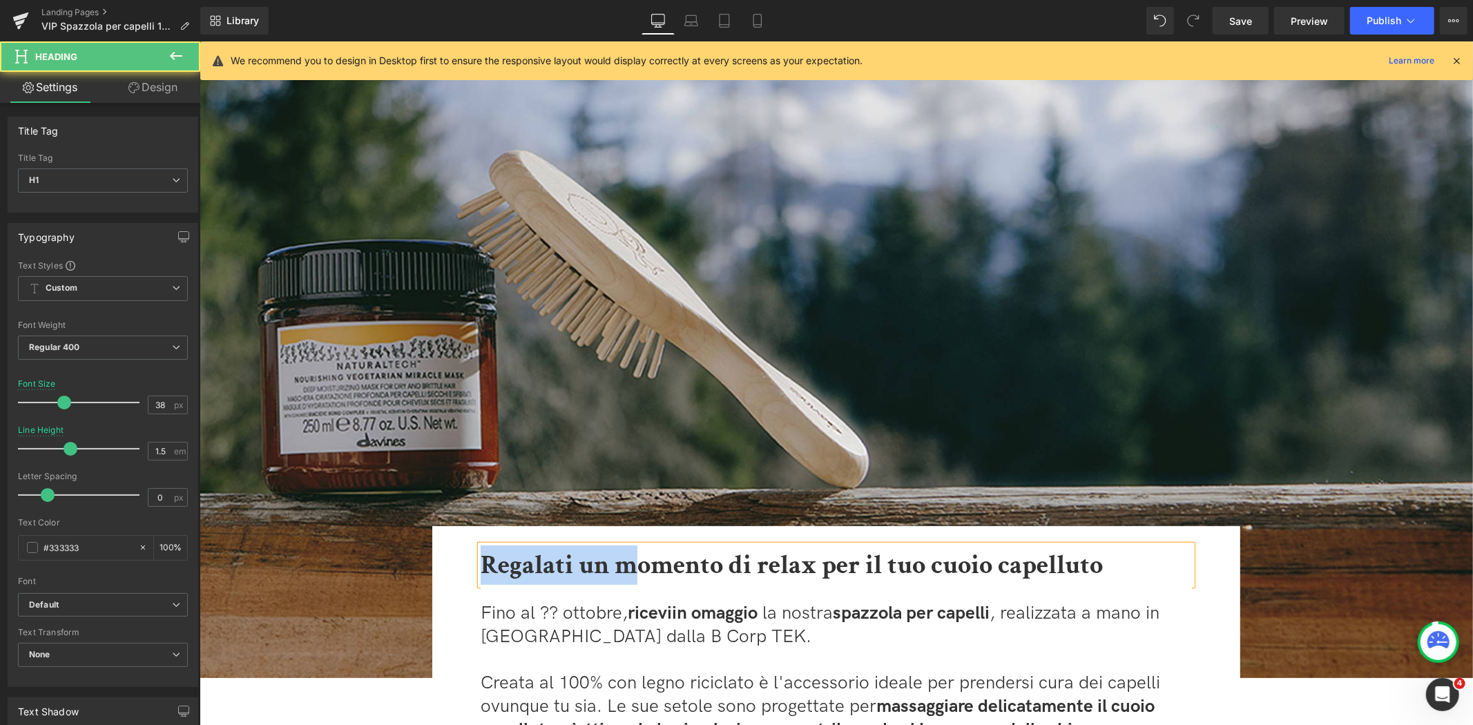
drag, startPoint x: 634, startPoint y: 562, endPoint x: 467, endPoint y: 568, distance: 167.2
click at [467, 568] on div "Regalati un momento di relax per il tuo cuoio capelluto Heading Fino al ?? otto…" at bounding box center [835, 734] width 739 height 379
drag, startPoint x: 497, startPoint y: 557, endPoint x: 446, endPoint y: 567, distance: 52.1
click at [446, 567] on div "Momento di relax per il tuo cuoio capelluto Heading Fino al ?? ottobre, ricevi …" at bounding box center [836, 725] width 808 height 398
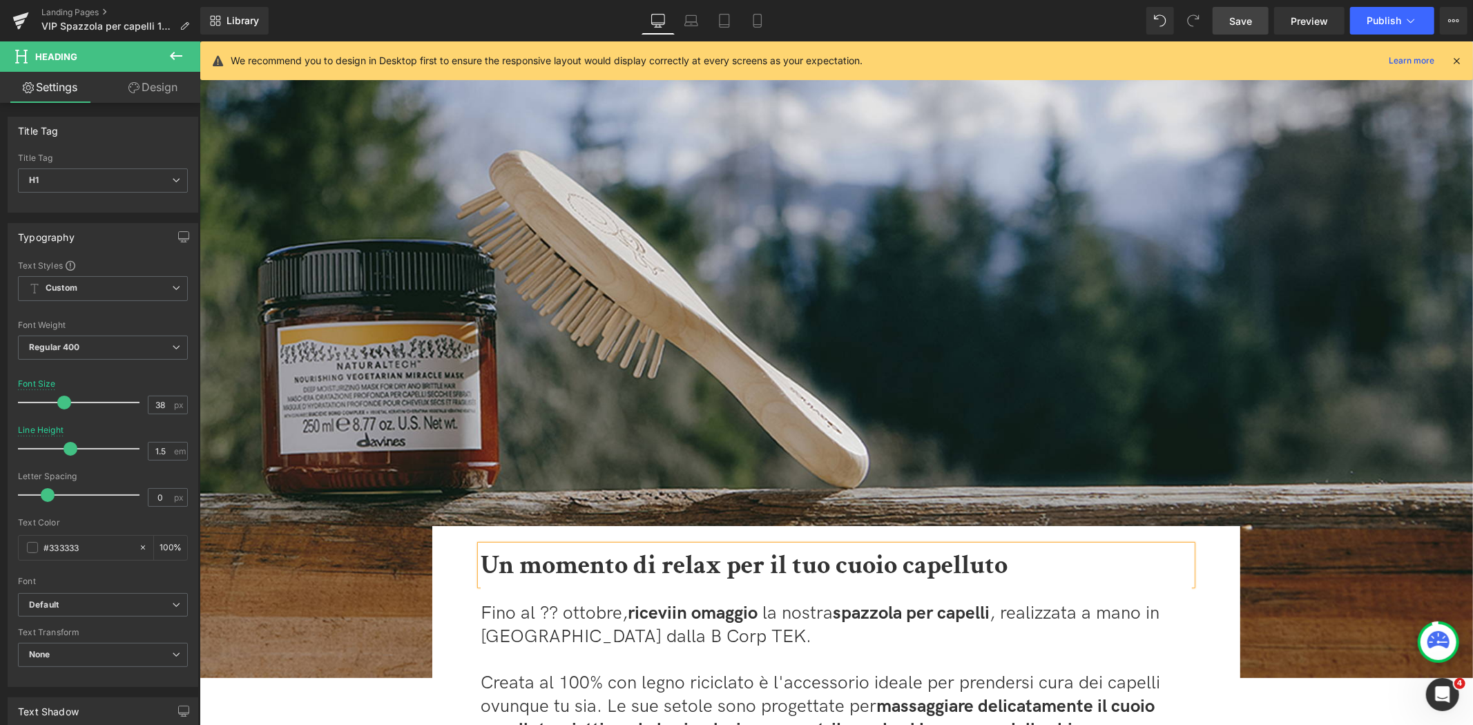
click at [1244, 31] on link "Save" at bounding box center [1241, 21] width 56 height 28
click at [1389, 16] on span "Publish" at bounding box center [1384, 20] width 35 height 11
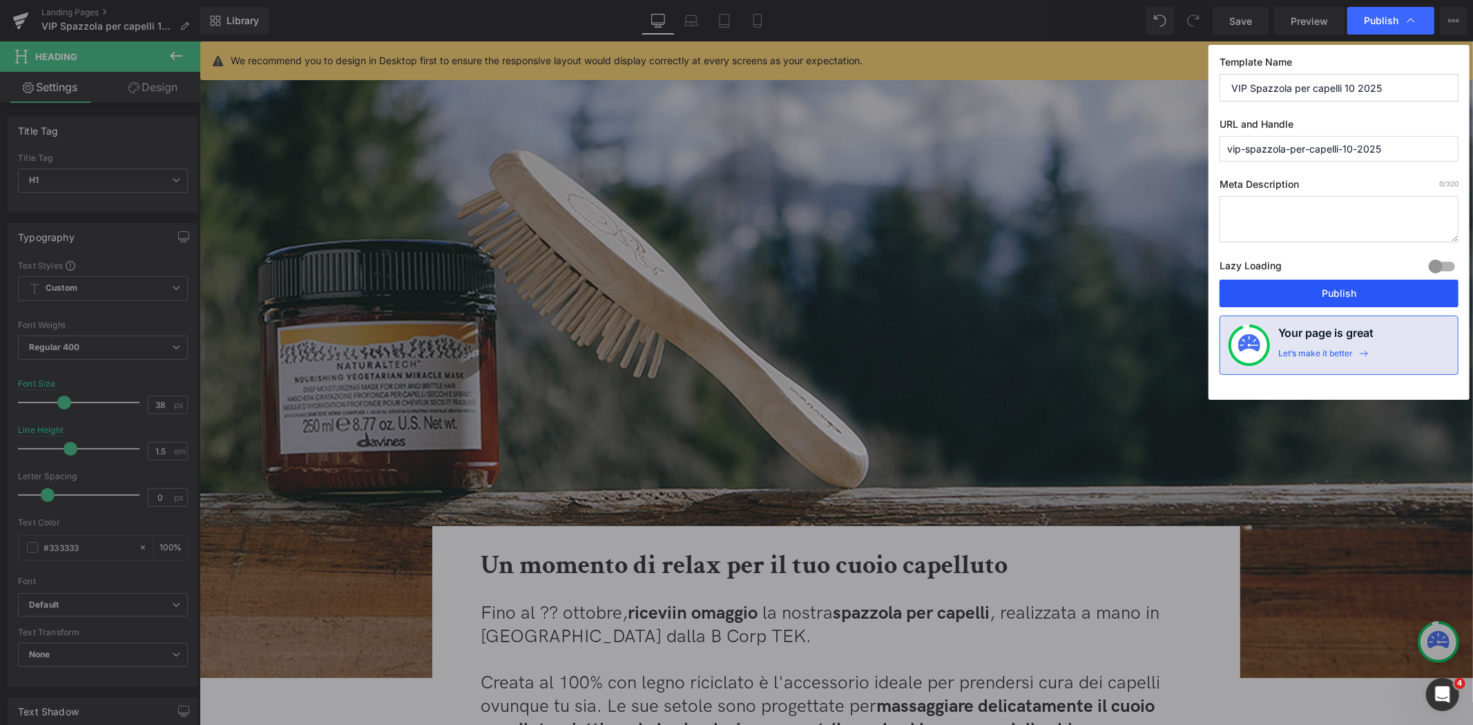
click at [1315, 298] on button "Publish" at bounding box center [1339, 294] width 239 height 28
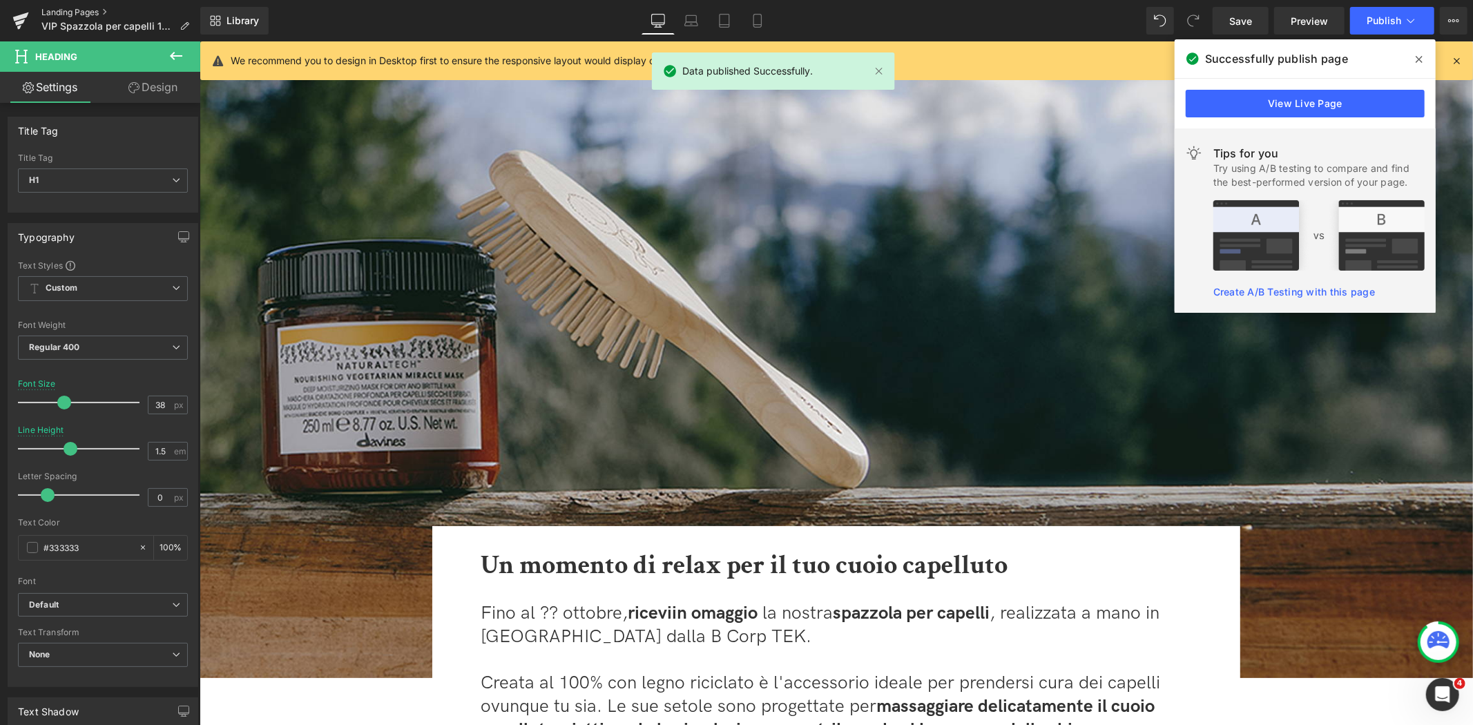
click at [57, 10] on link "Landing Pages" at bounding box center [120, 12] width 159 height 11
